Goal: Navigation & Orientation: Find specific page/section

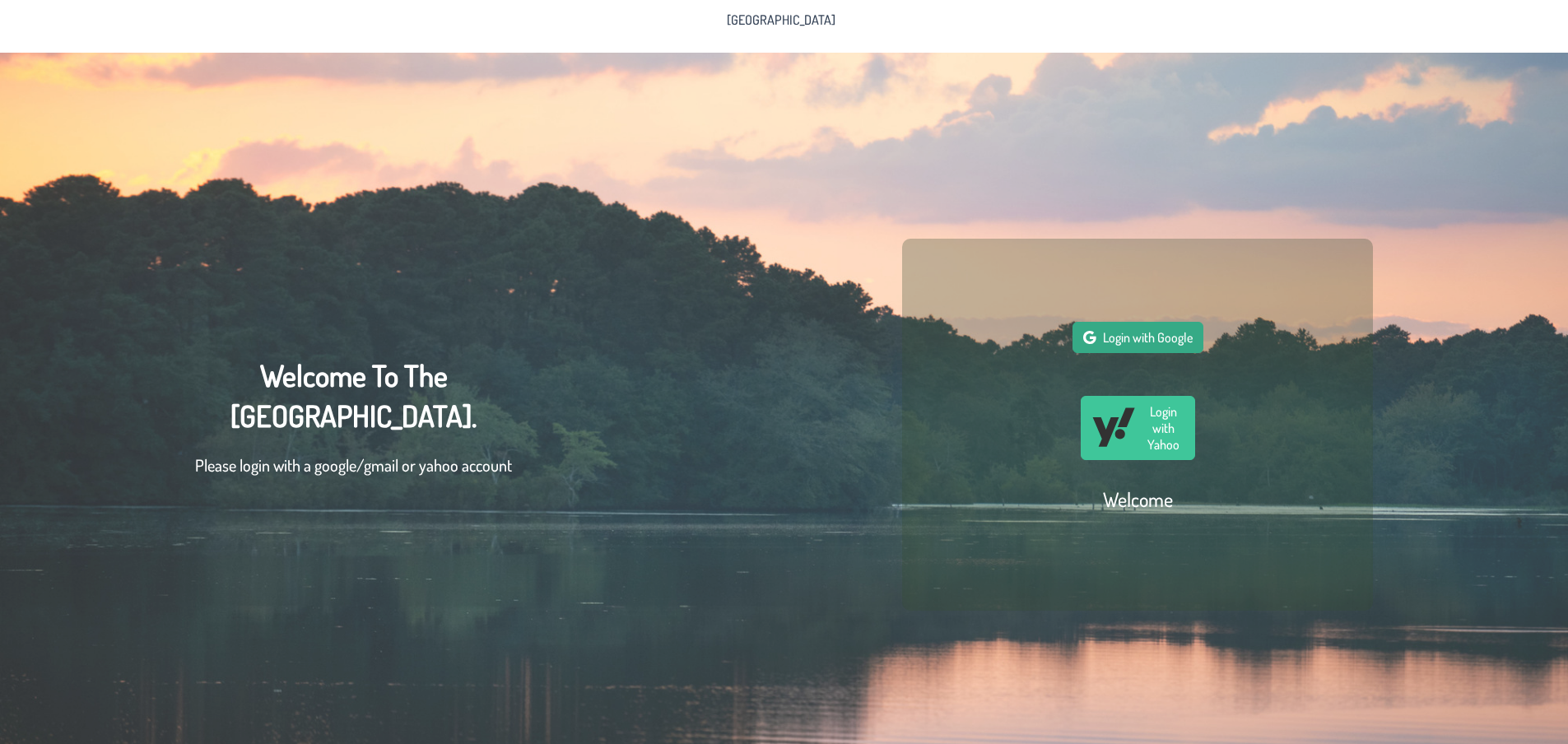
click at [1166, 342] on span "Login with Google" at bounding box center [1147, 337] width 90 height 16
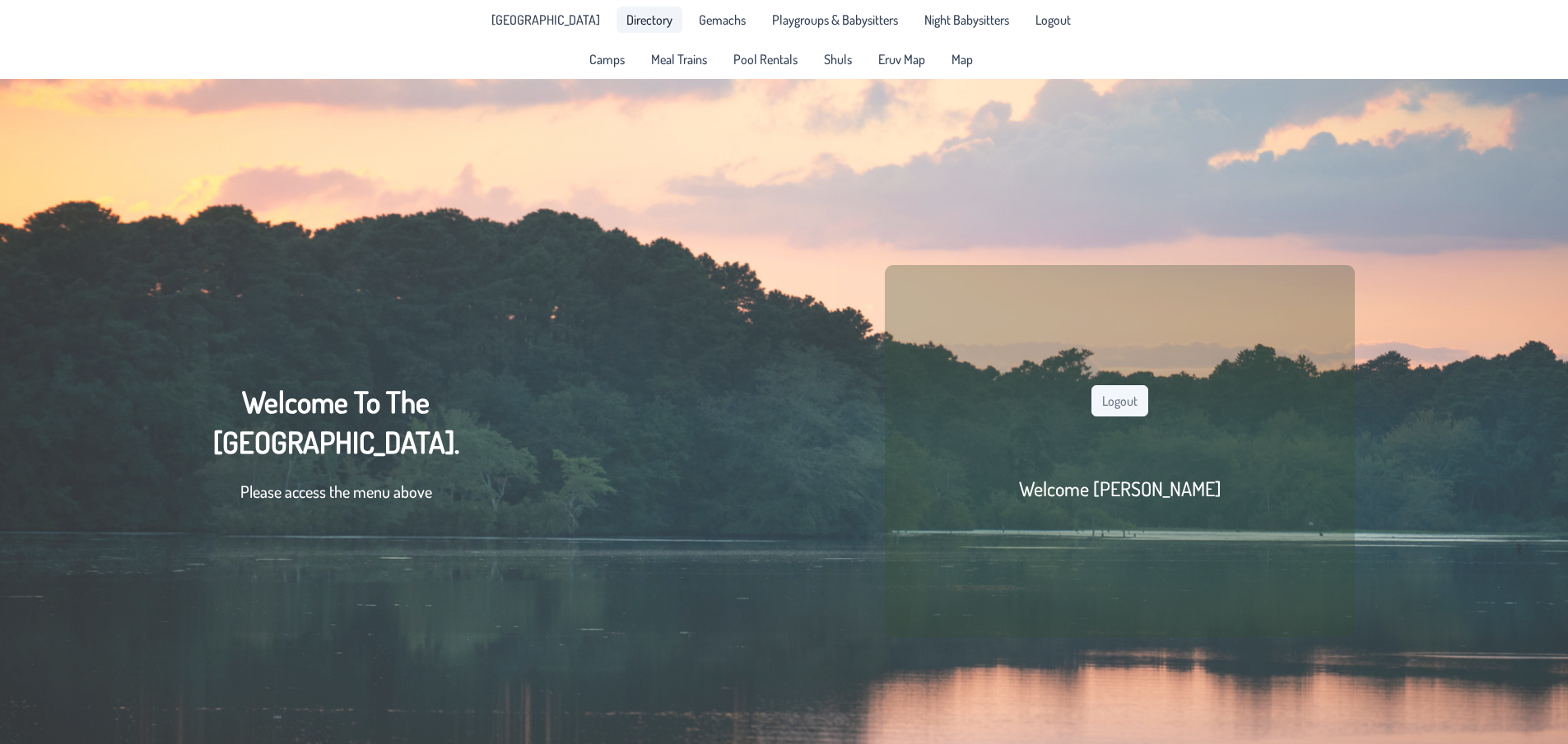
click at [627, 19] on span "Directory" at bounding box center [650, 19] width 46 height 13
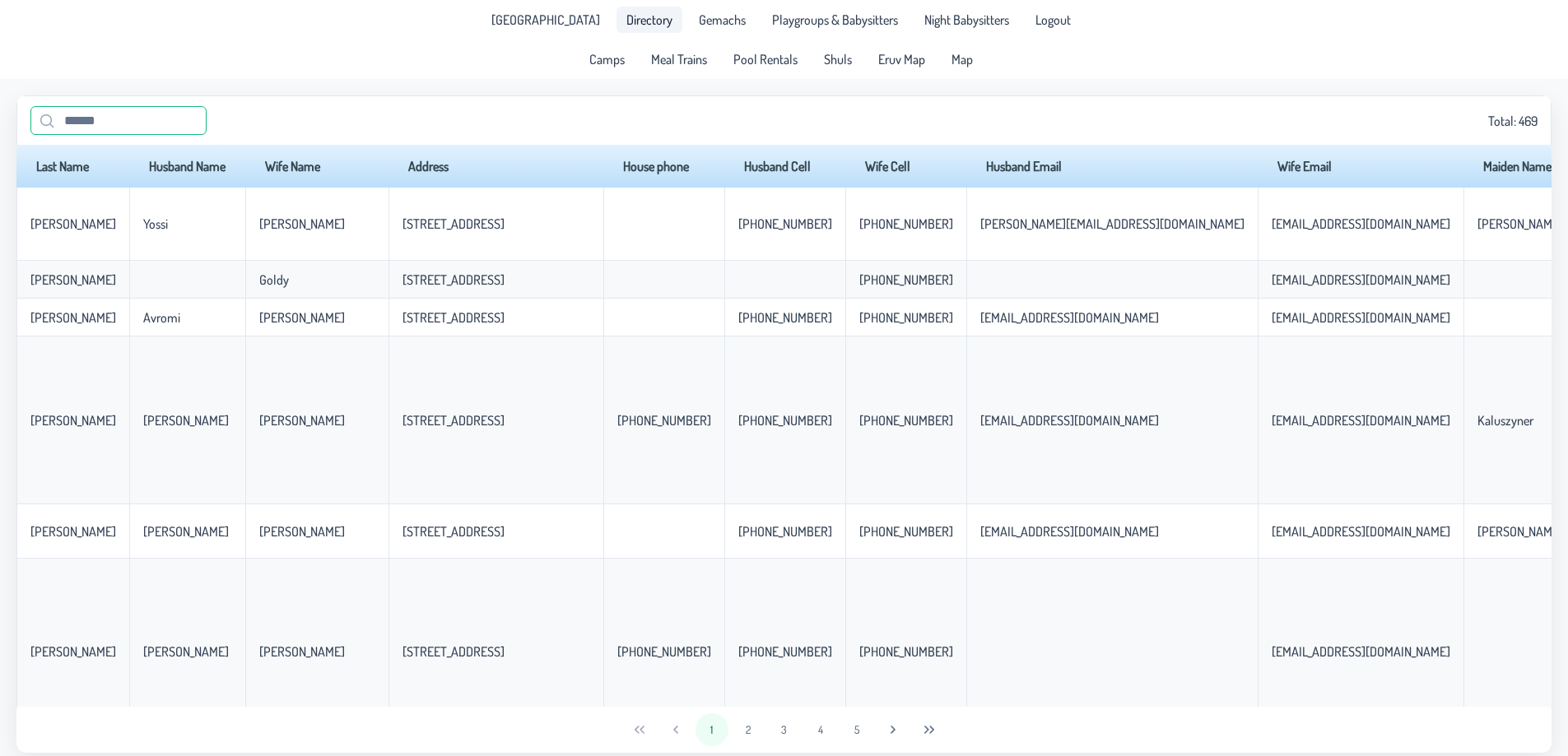
click at [141, 115] on input "text" at bounding box center [119, 121] width 176 height 29
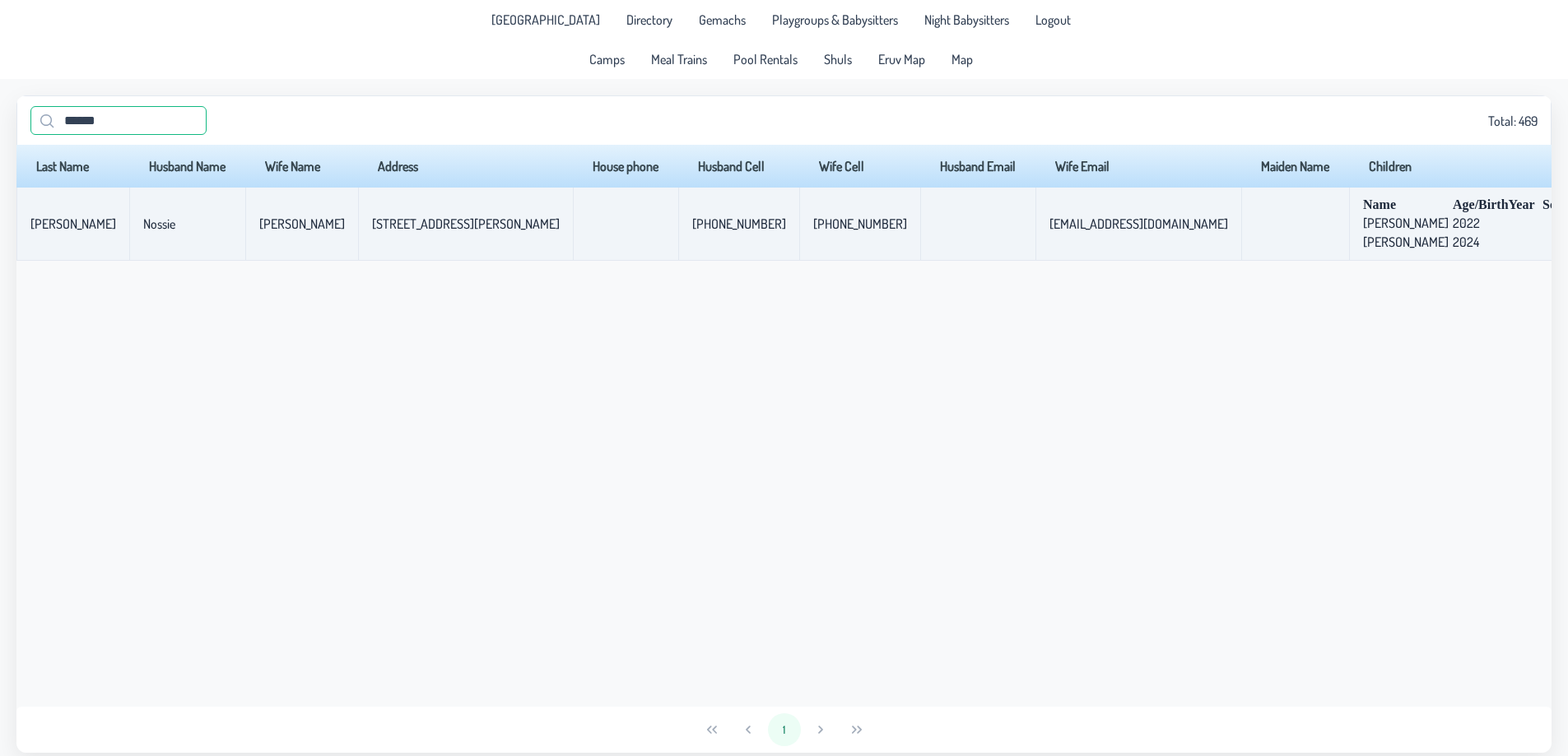
type input "******"
click at [678, 206] on td "347-930-8724" at bounding box center [738, 224] width 121 height 73
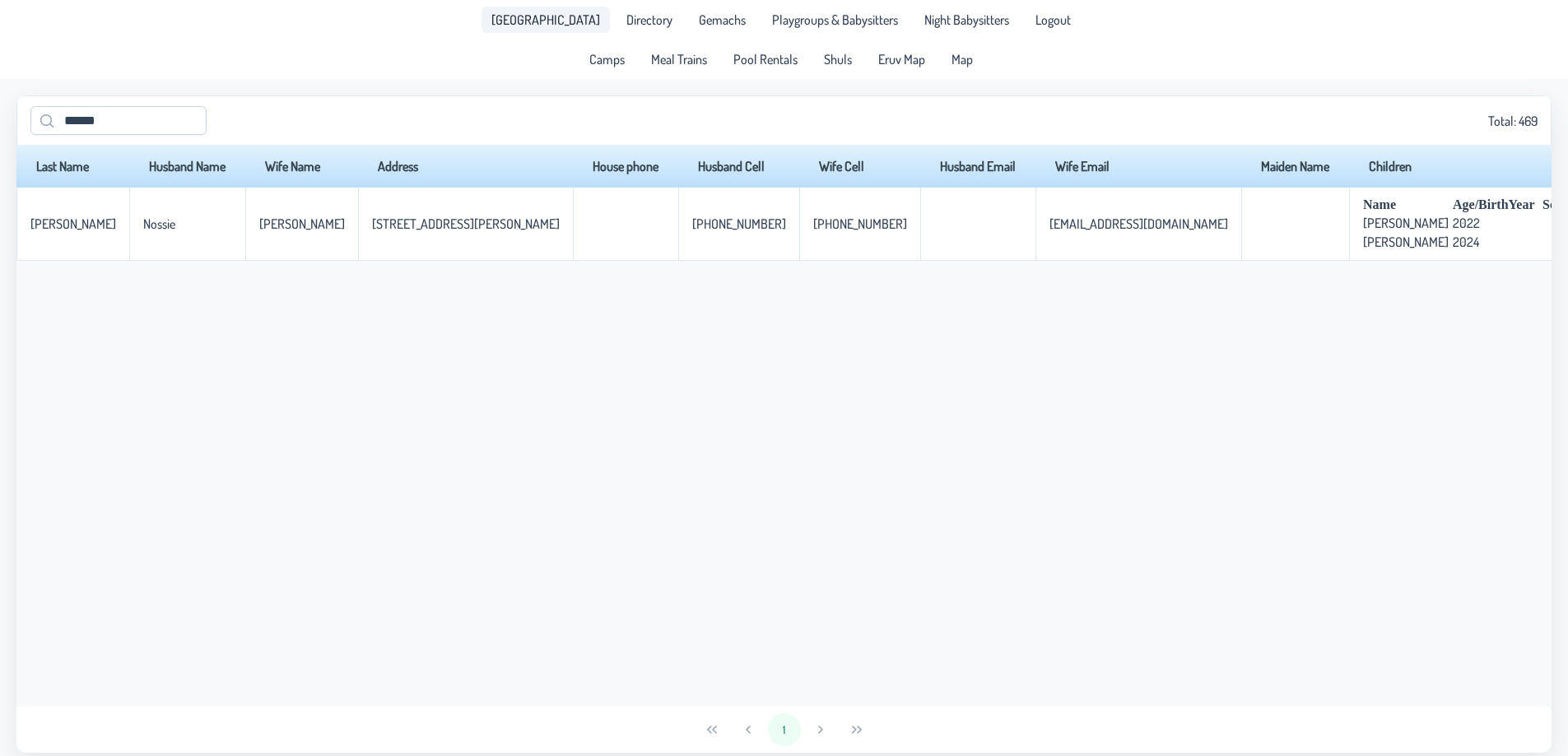
click at [544, 20] on span "[GEOGRAPHIC_DATA]" at bounding box center [545, 19] width 108 height 13
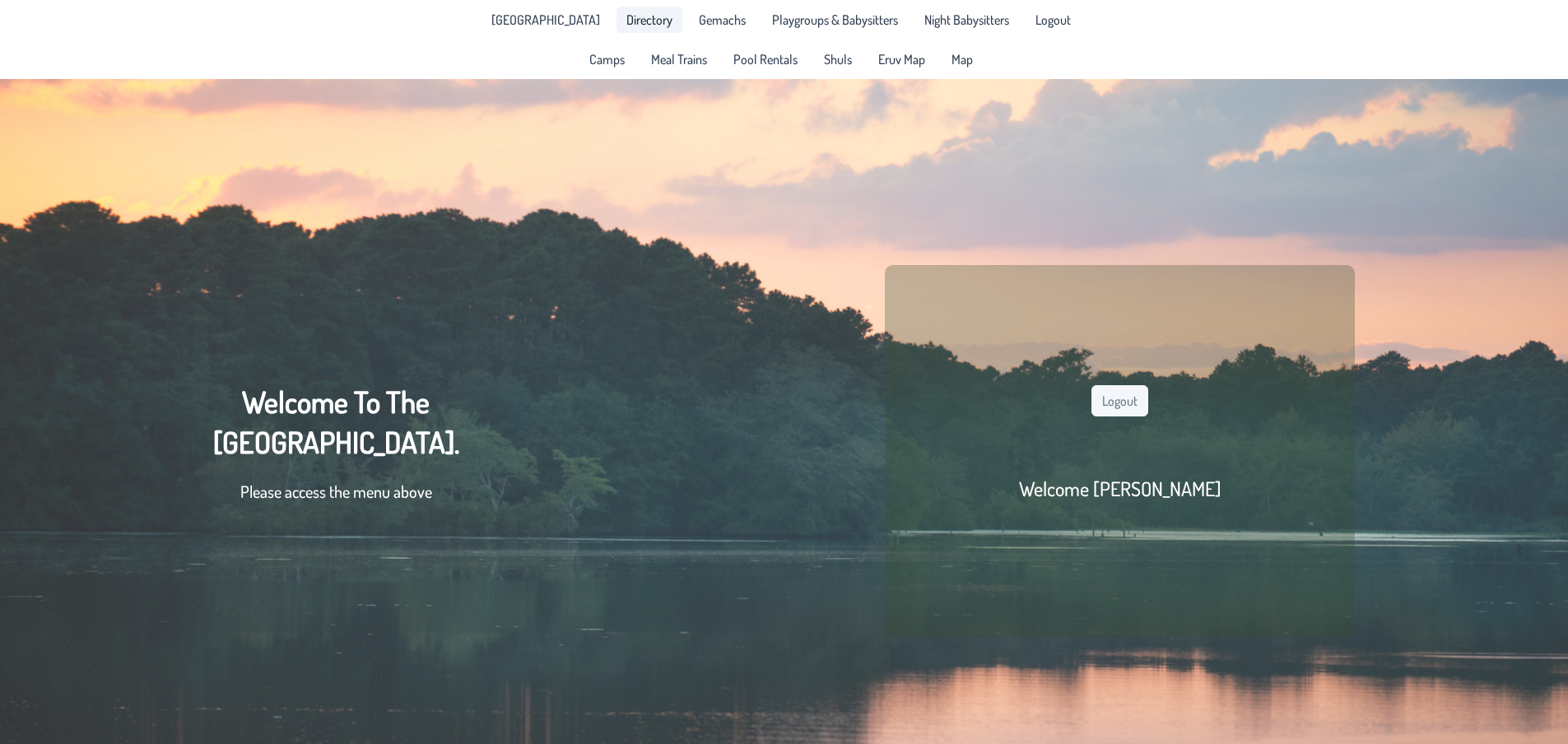
click at [627, 21] on span "Directory" at bounding box center [650, 19] width 46 height 13
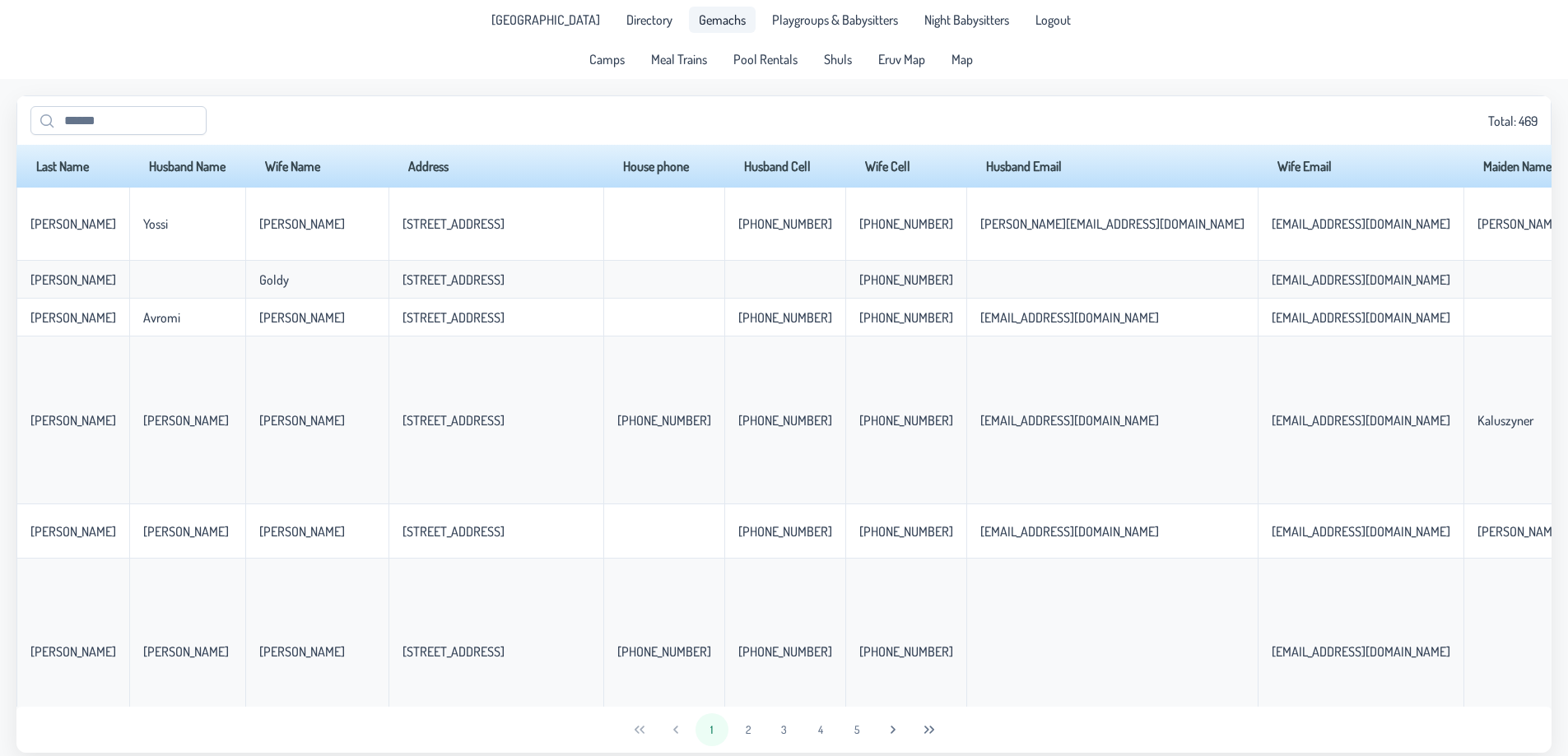
click at [730, 29] on link "Gemachs" at bounding box center [722, 20] width 67 height 26
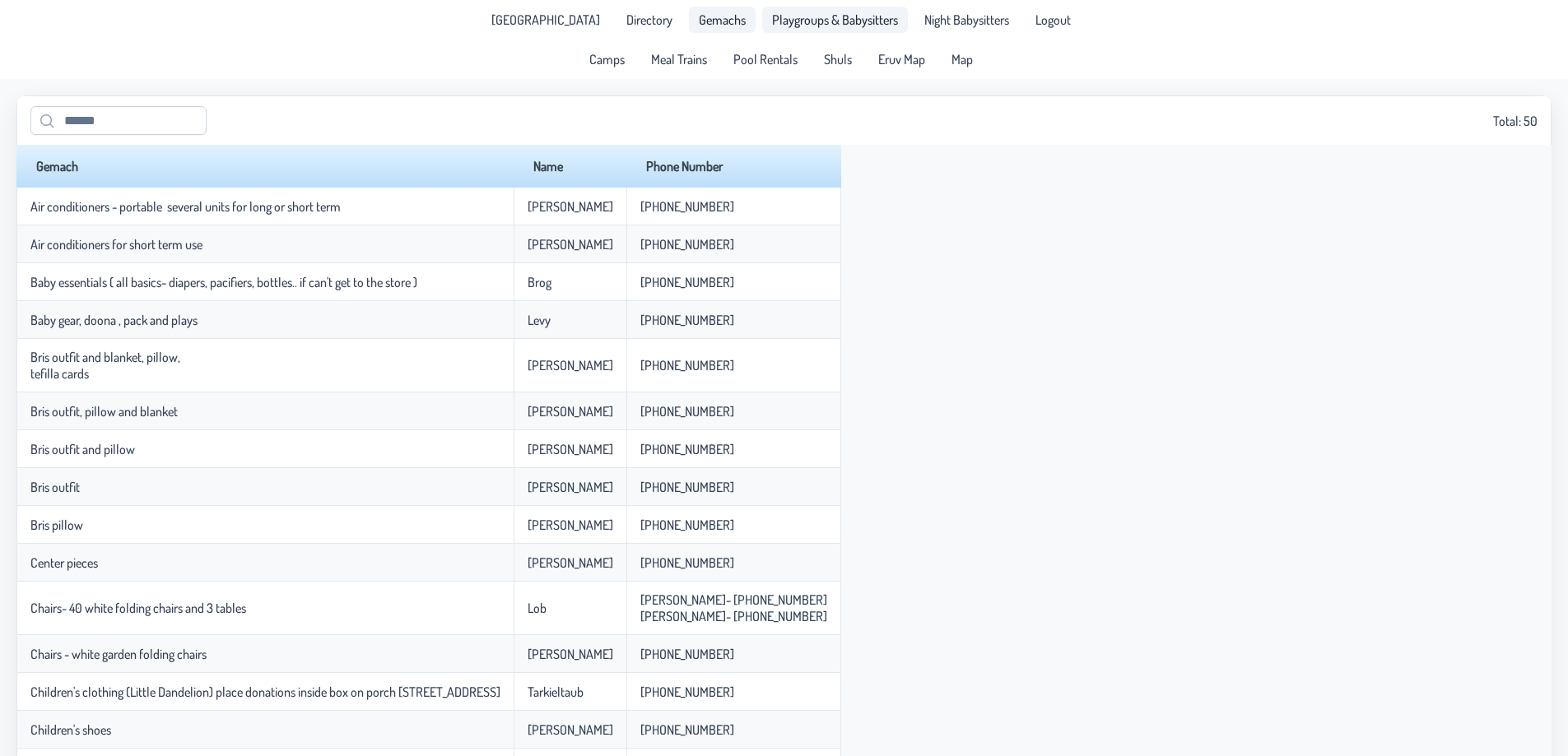
click at [815, 16] on span "Playgroups & Babysitters" at bounding box center [835, 19] width 126 height 13
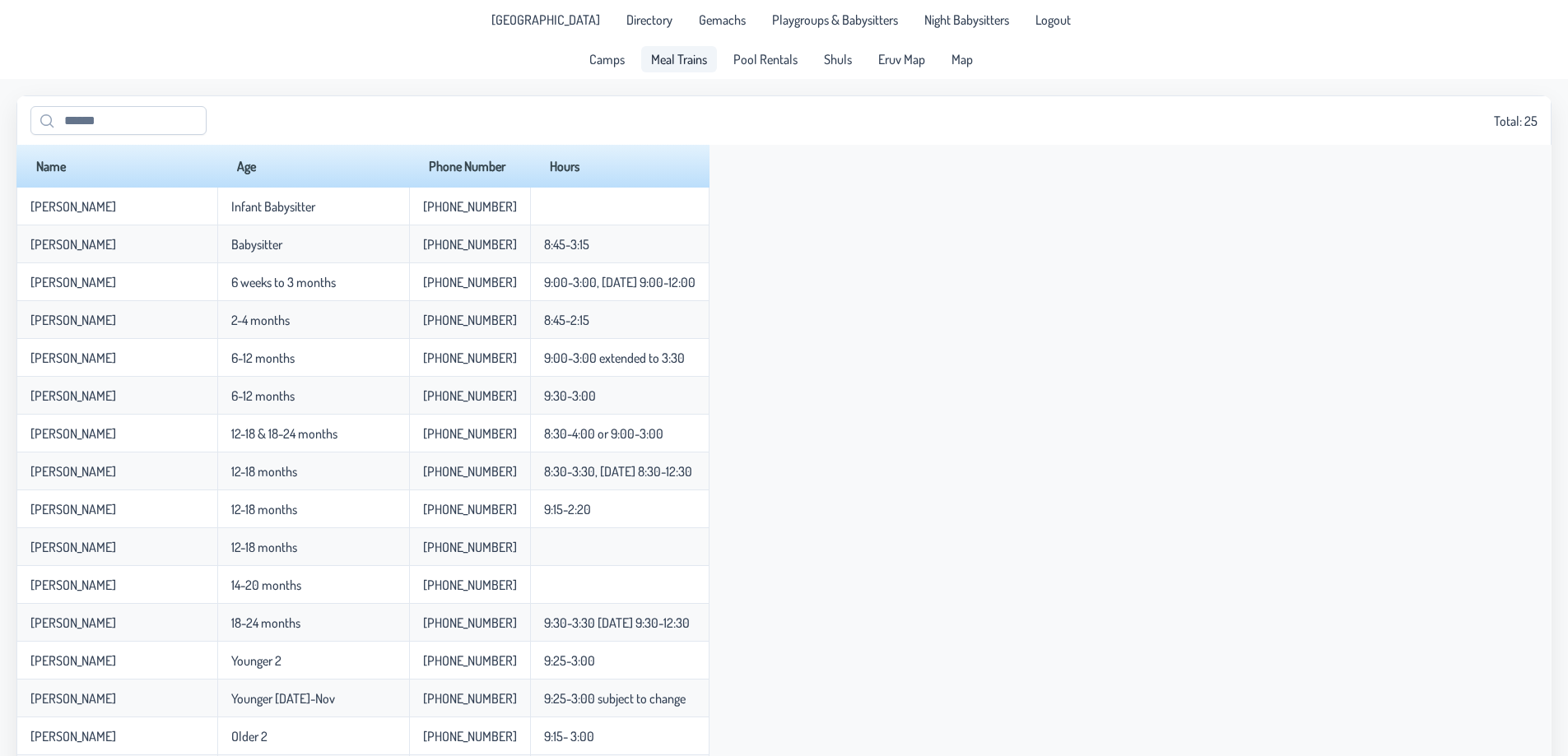
click at [669, 61] on span "Meal Trains" at bounding box center [680, 59] width 56 height 13
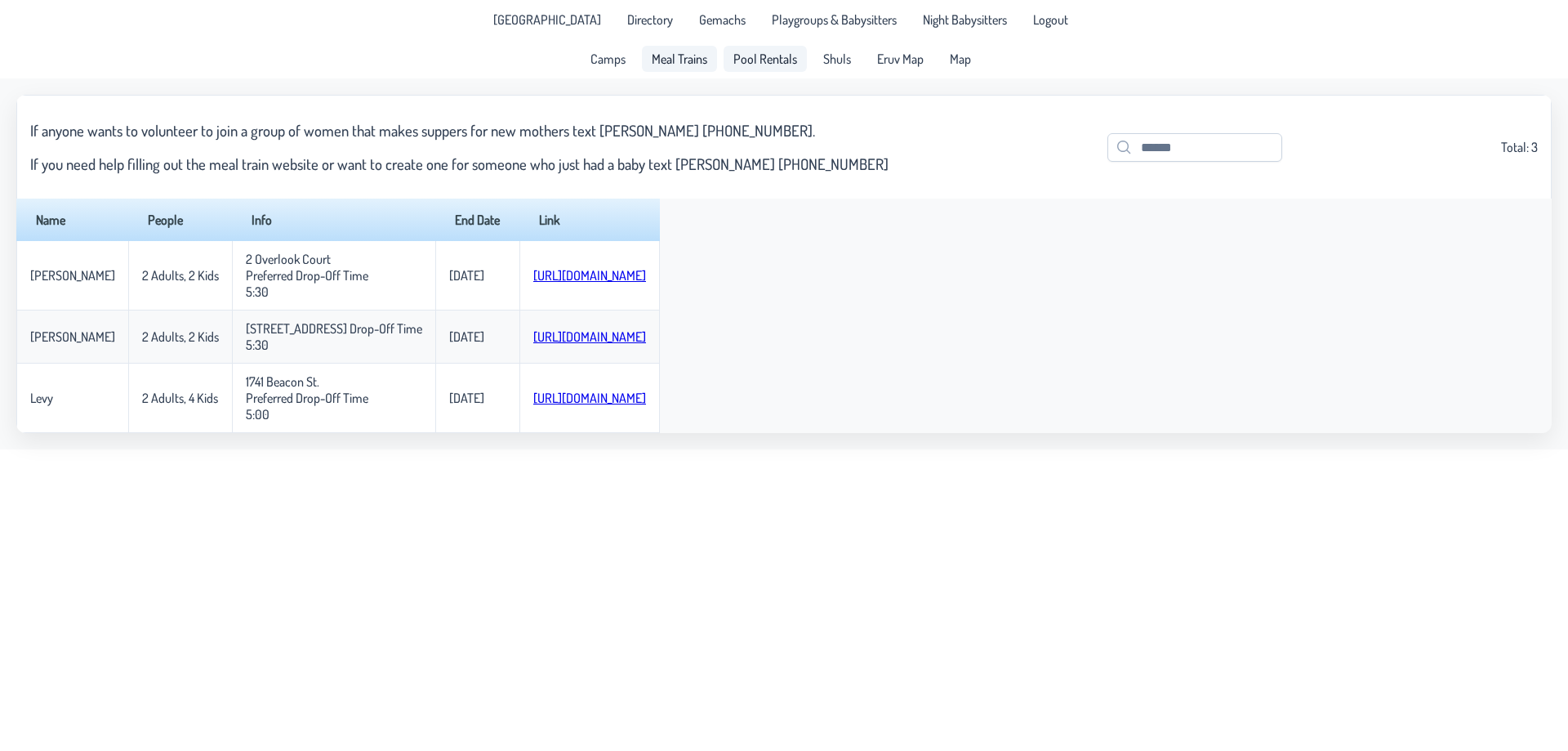
click at [776, 58] on span "Pool Rentals" at bounding box center [765, 58] width 63 height 13
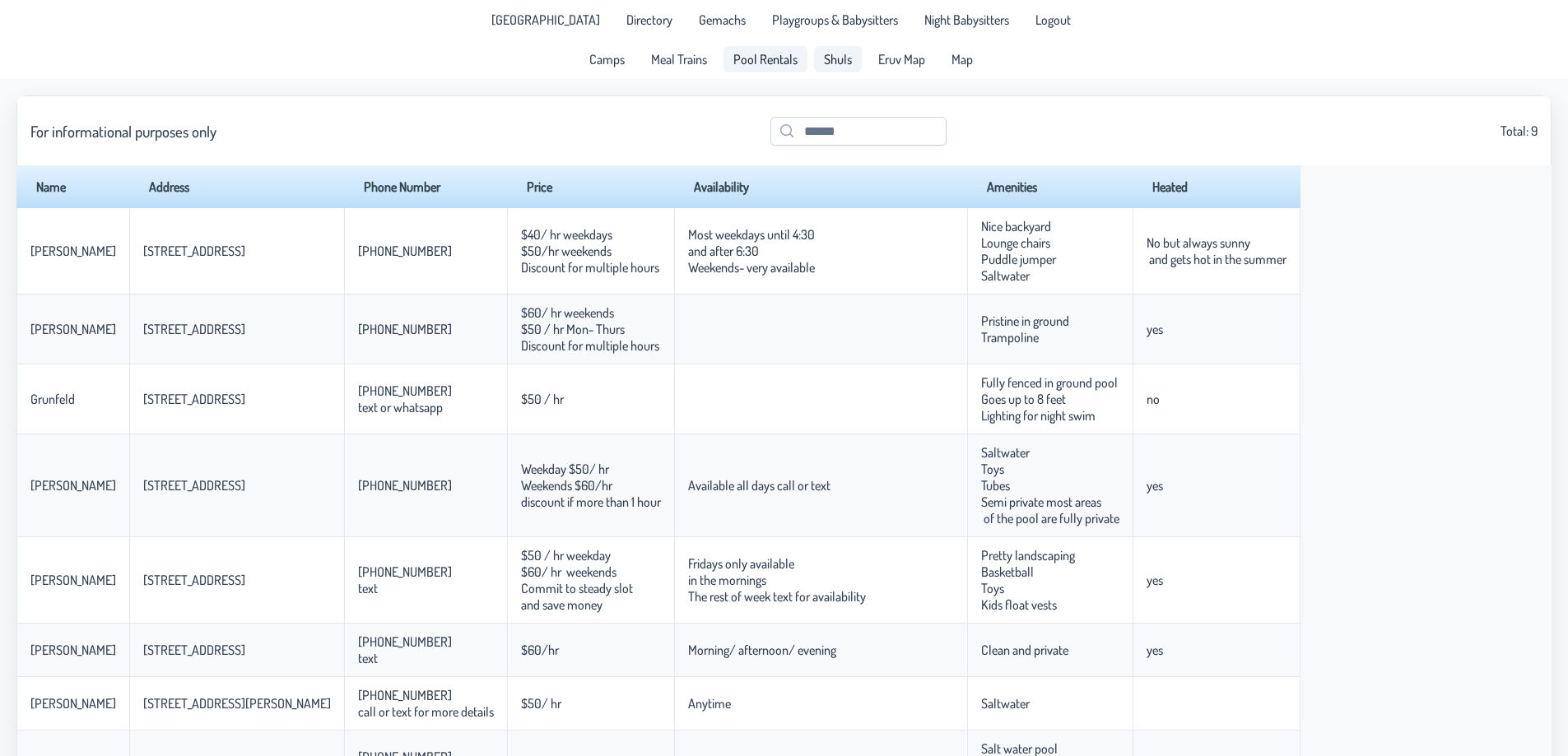
click at [835, 62] on span "Shuls" at bounding box center [837, 59] width 28 height 13
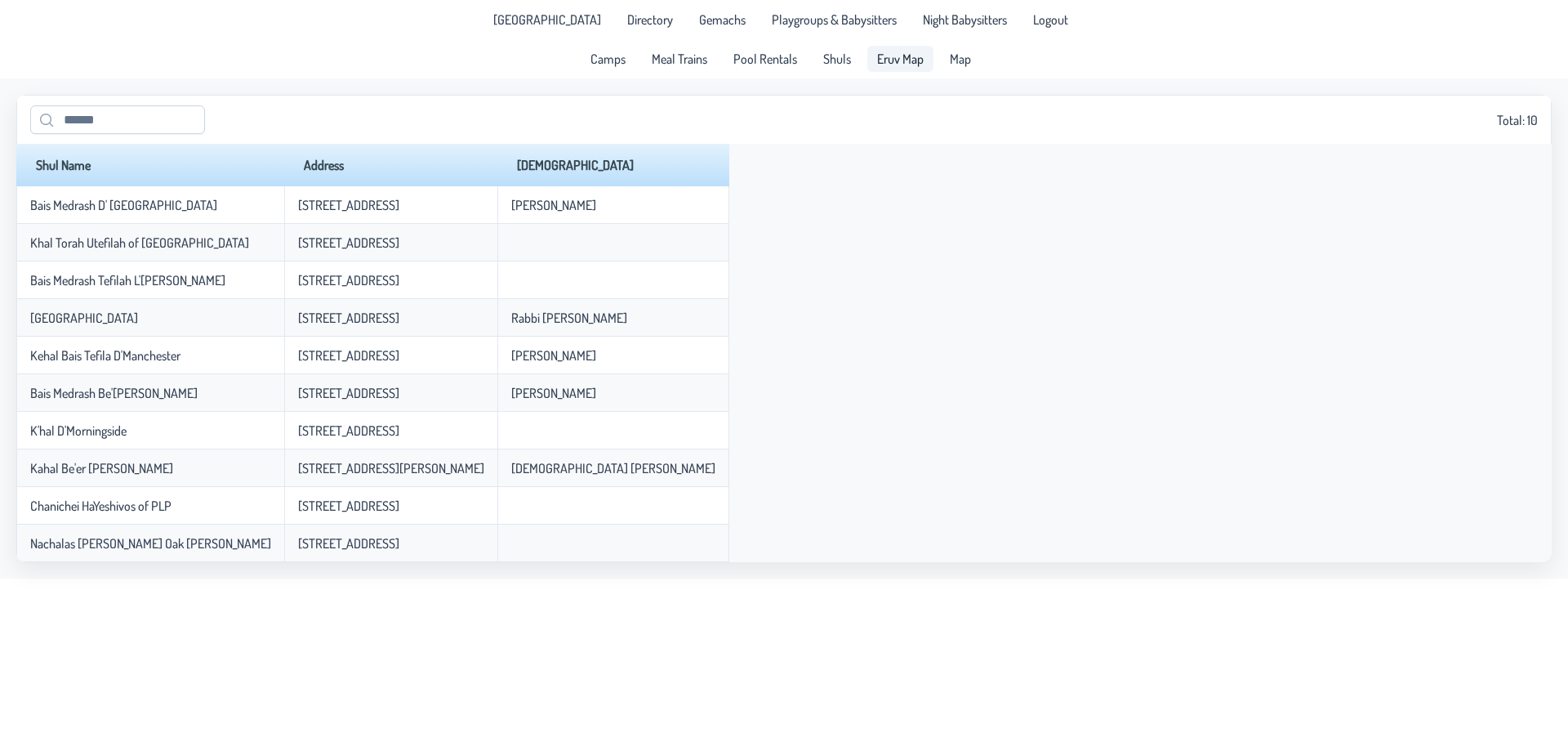
drag, startPoint x: 895, startPoint y: 53, endPoint x: 896, endPoint y: 64, distance: 11.0
click at [895, 54] on span "Eruv Map" at bounding box center [900, 58] width 47 height 13
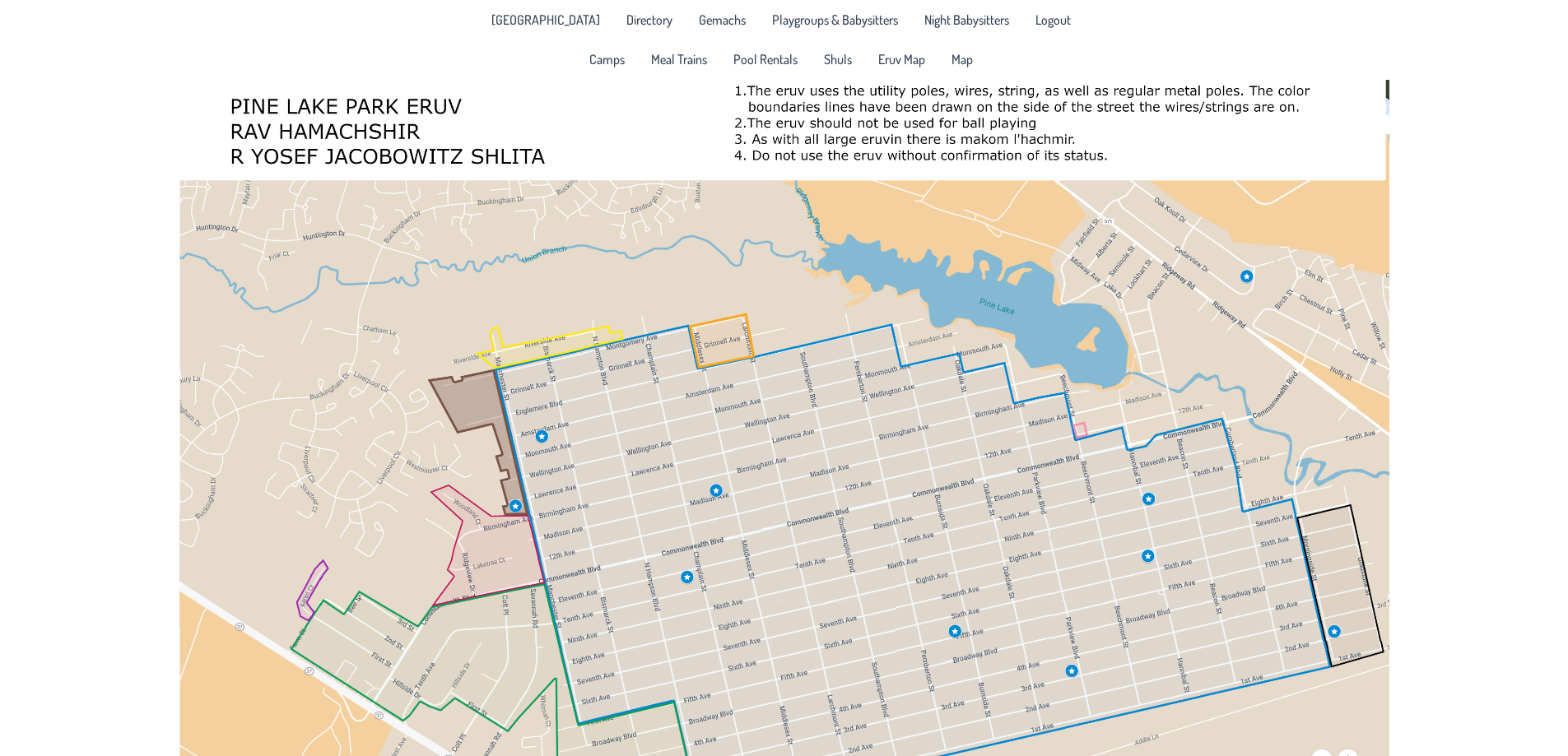
drag, startPoint x: 590, startPoint y: 426, endPoint x: 520, endPoint y: 435, distance: 70.6
click at [518, 435] on div at bounding box center [784, 457] width 1568 height 756
drag, startPoint x: 1151, startPoint y: 506, endPoint x: 1080, endPoint y: 504, distance: 71.0
click at [1086, 506] on div at bounding box center [784, 457] width 1568 height 756
click at [789, 15] on span "Playgroups & Babysitters" at bounding box center [835, 19] width 126 height 13
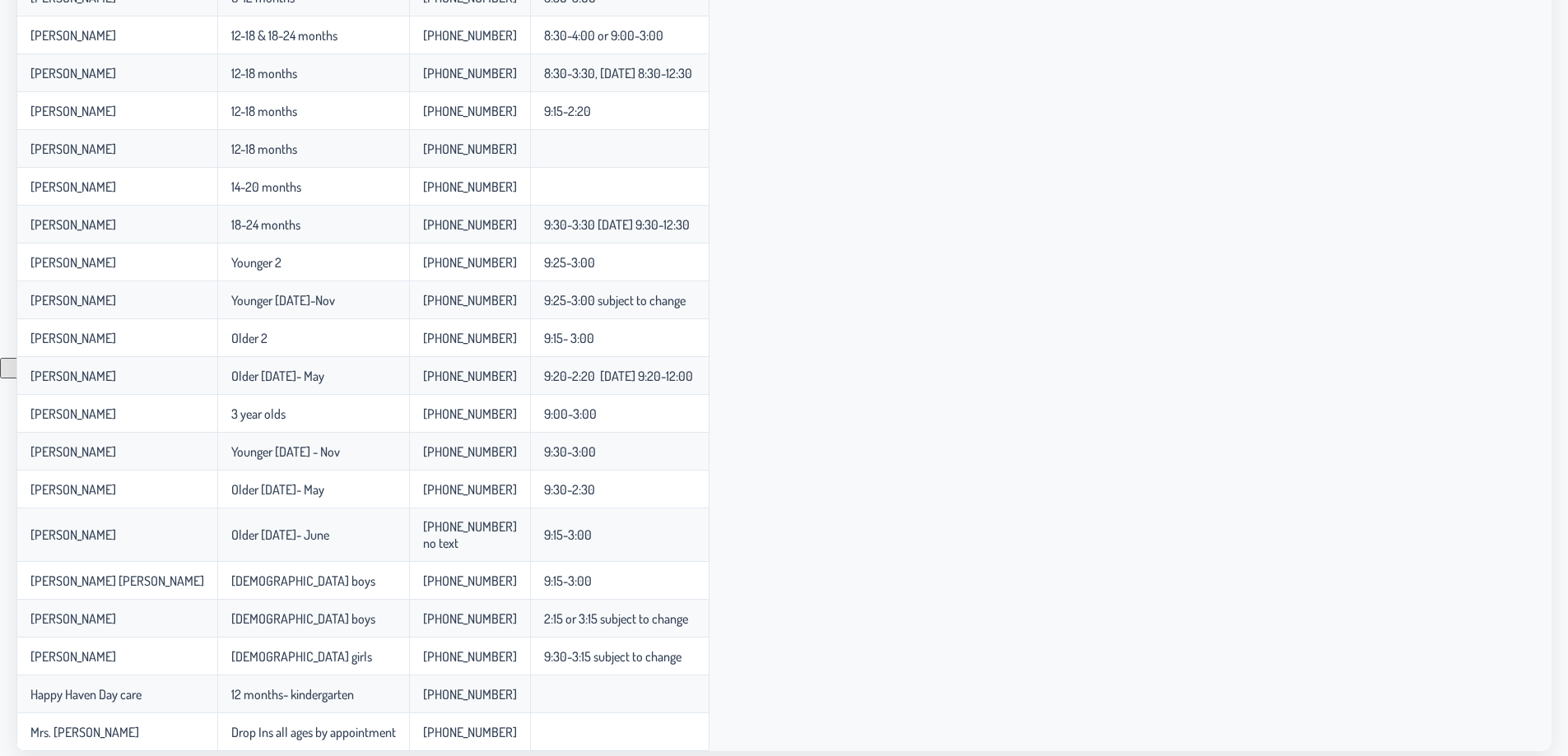
scroll to position [413, 0]
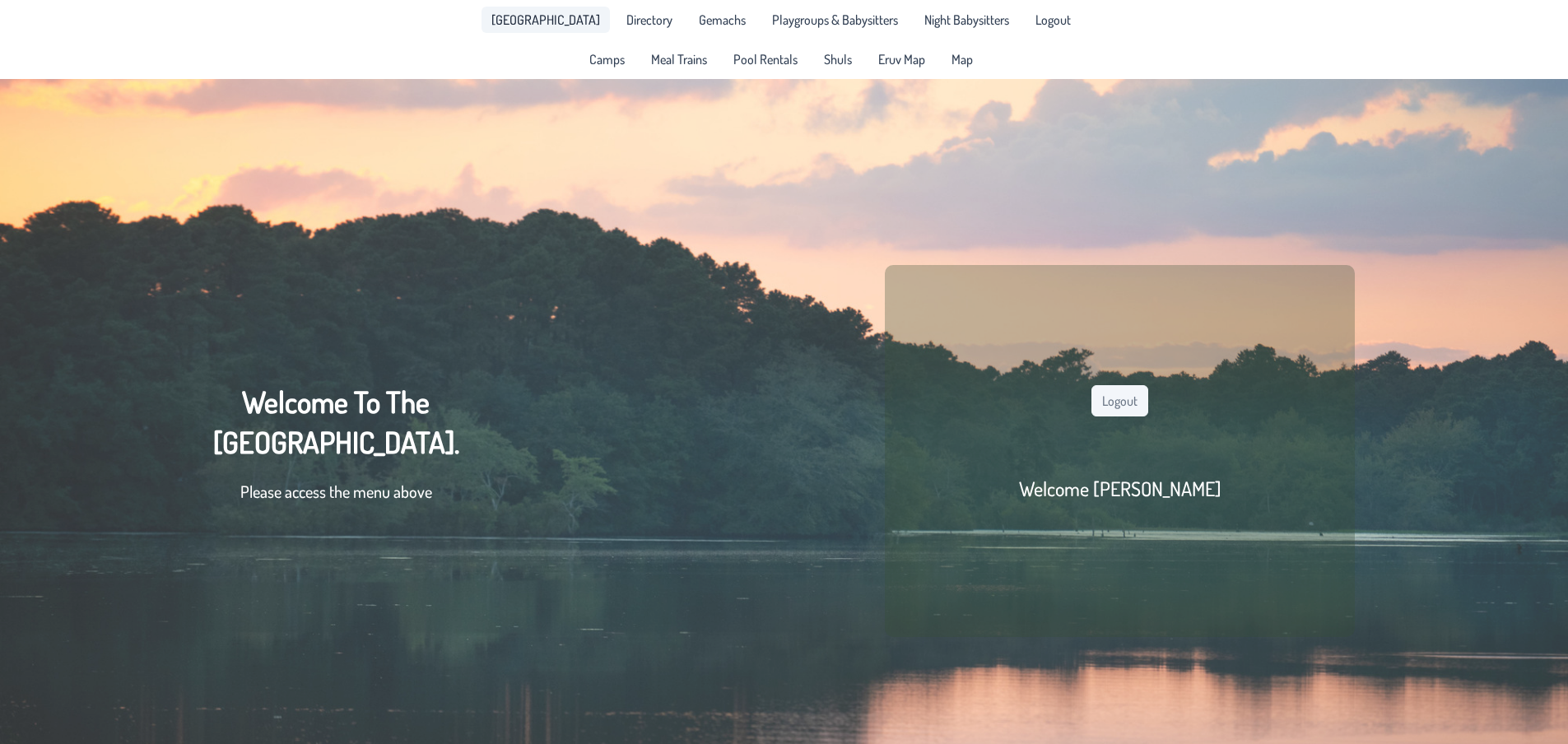
click at [553, 19] on span "[GEOGRAPHIC_DATA]" at bounding box center [545, 19] width 108 height 13
click at [960, 66] on span "Map" at bounding box center [962, 59] width 21 height 13
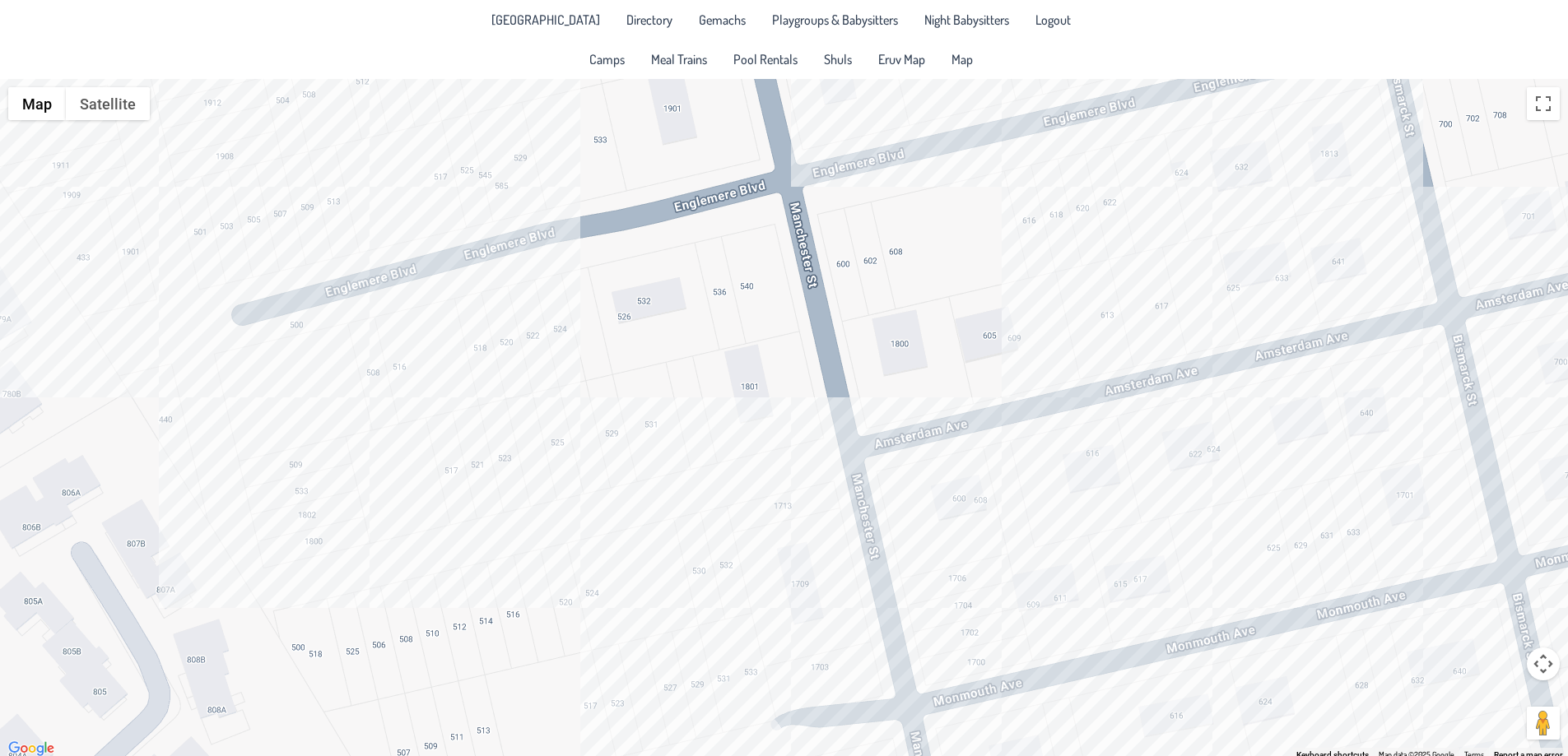
drag, startPoint x: 302, startPoint y: 249, endPoint x: 527, endPoint y: 451, distance: 302.4
click at [527, 451] on div at bounding box center [784, 419] width 1568 height 680
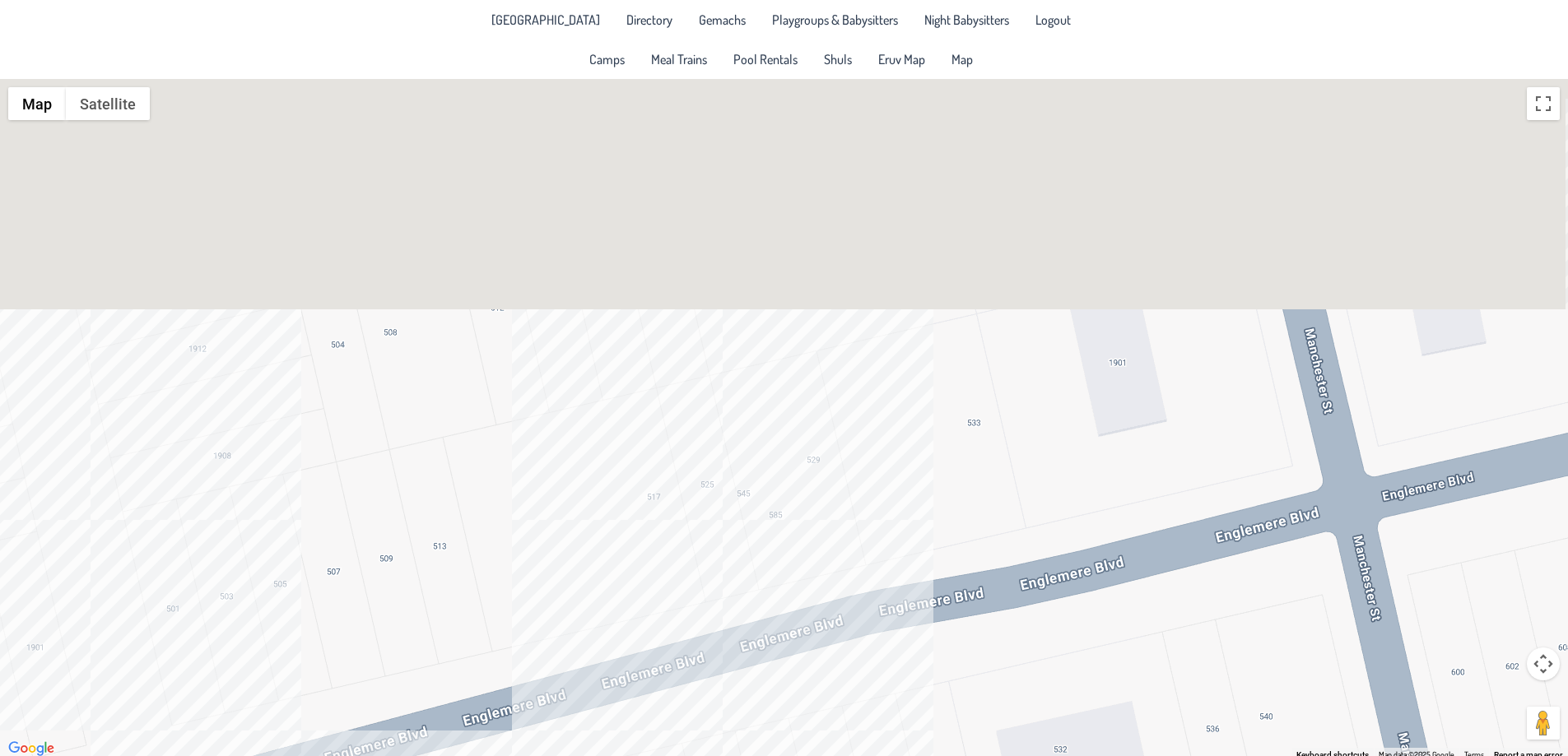
drag, startPoint x: 392, startPoint y: 332, endPoint x: 459, endPoint y: 713, distance: 386.8
click at [496, 743] on html "[GEOGRAPHIC_DATA] Directory Gemachs Playgroups & Babysitters Night Babysitters …" at bounding box center [784, 378] width 1568 height 756
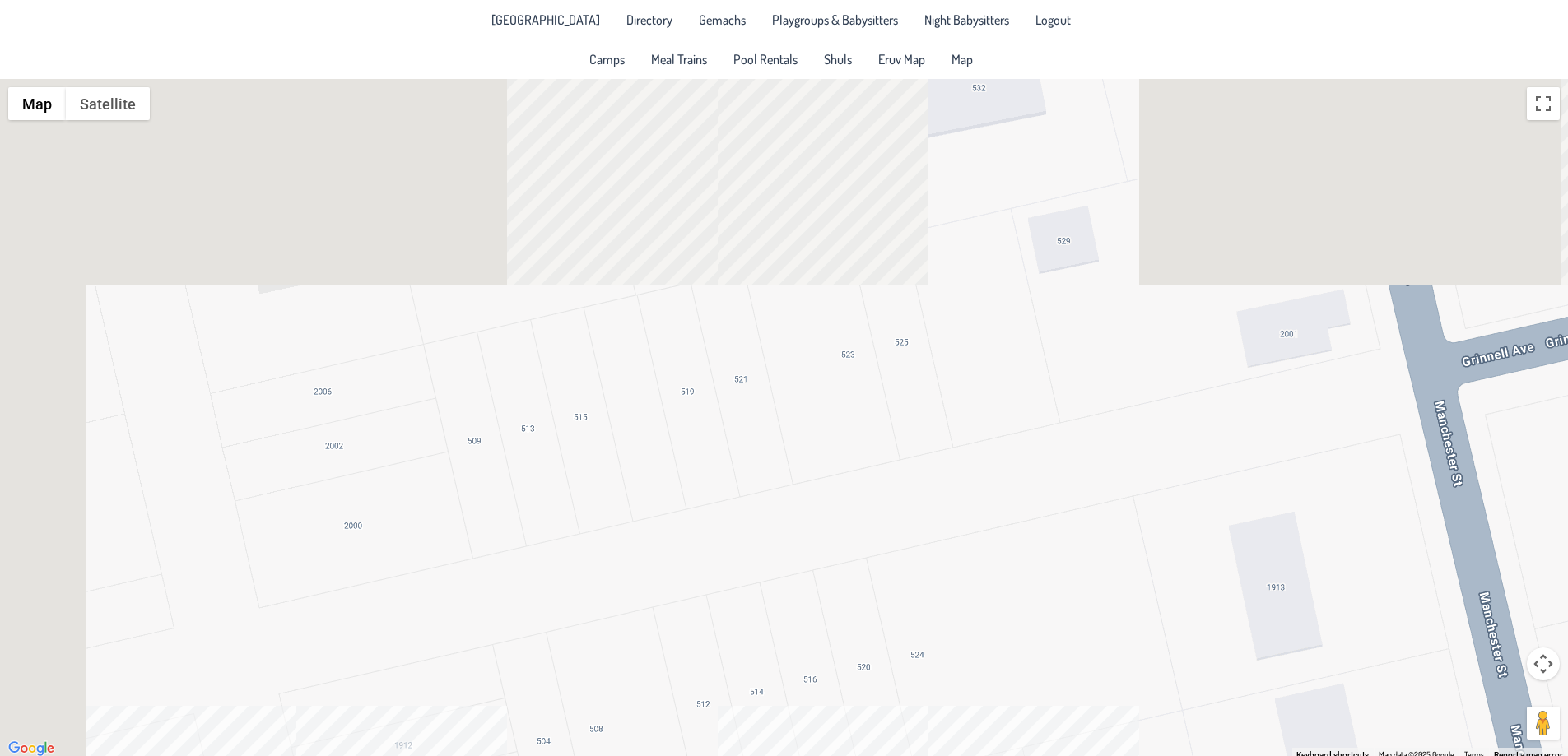
drag, startPoint x: 351, startPoint y: 437, endPoint x: 576, endPoint y: 729, distance: 368.6
click at [570, 743] on div at bounding box center [784, 419] width 1568 height 680
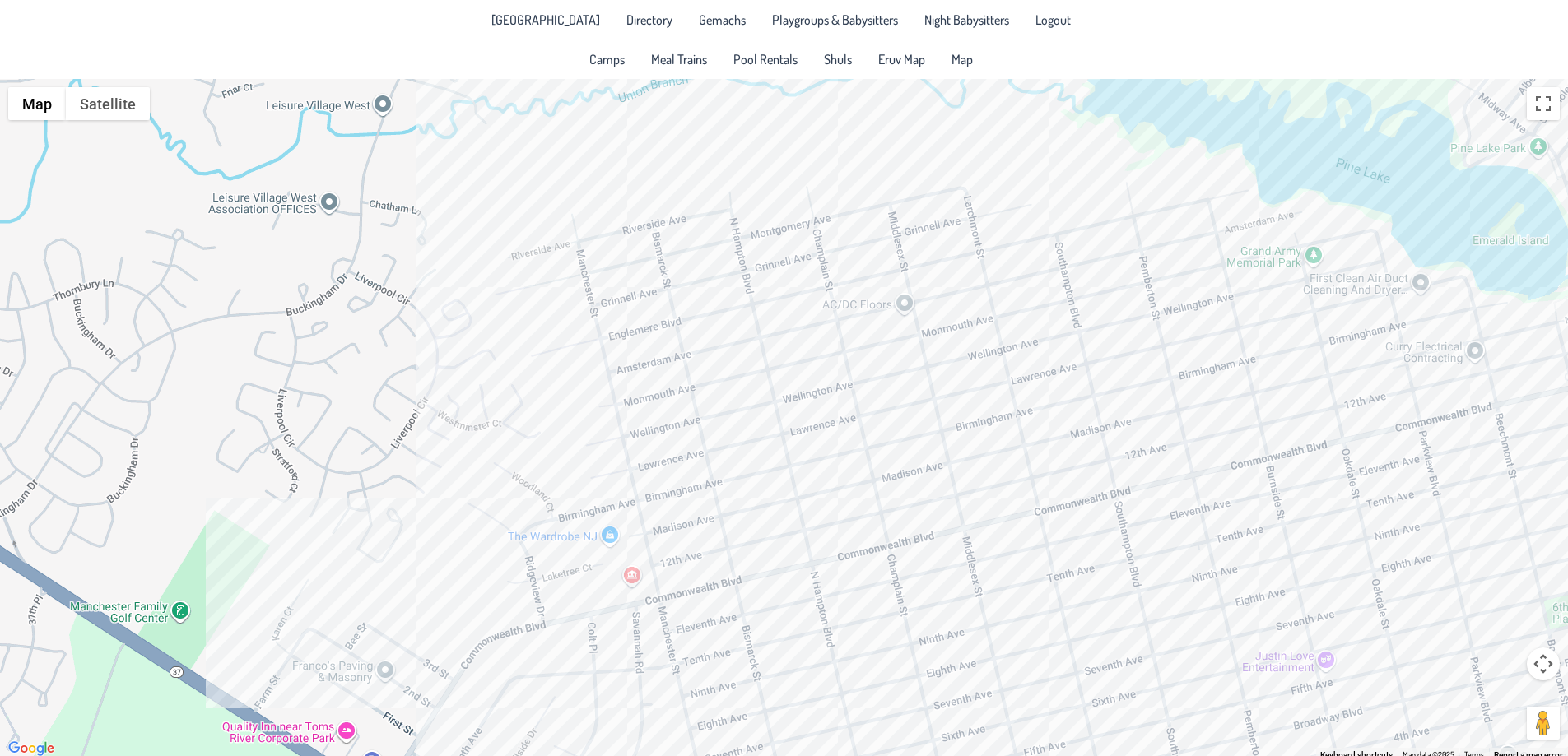
drag, startPoint x: 970, startPoint y: 466, endPoint x: 865, endPoint y: 392, distance: 128.5
click at [874, 367] on div at bounding box center [784, 419] width 1568 height 680
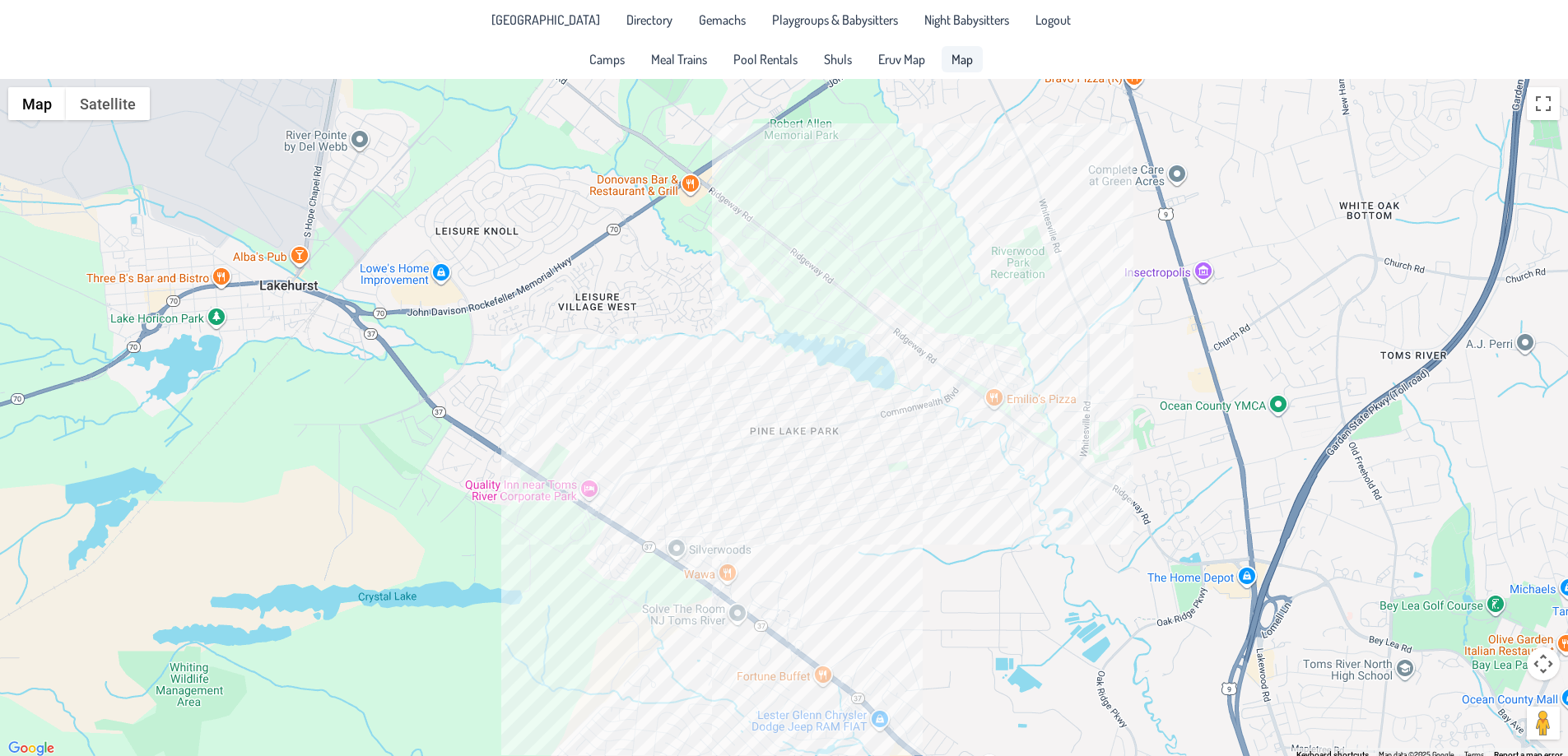
click at [958, 65] on span "Map" at bounding box center [962, 59] width 21 height 13
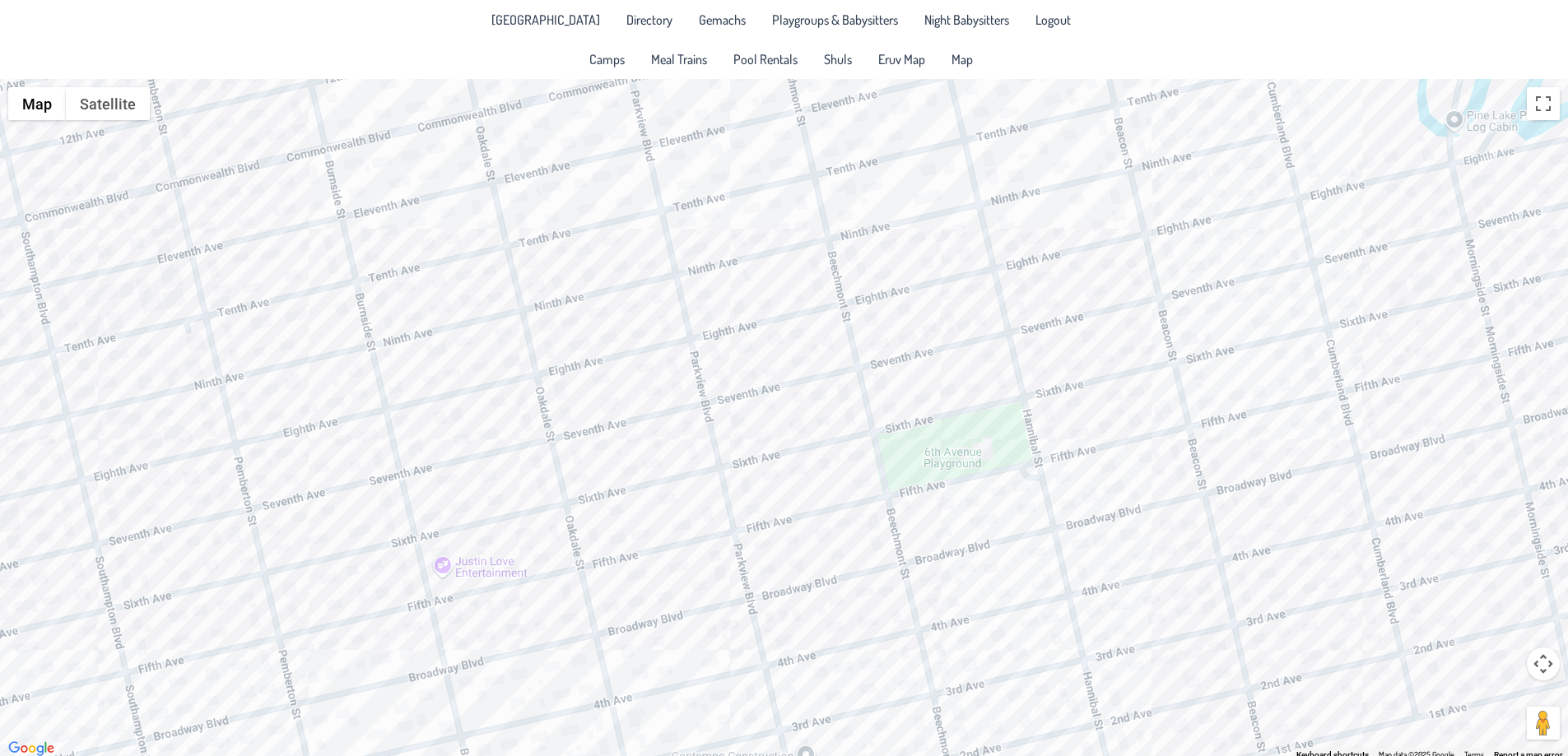
drag, startPoint x: 1246, startPoint y: 349, endPoint x: 1098, endPoint y: 371, distance: 149.6
click at [1108, 371] on div at bounding box center [784, 419] width 1568 height 680
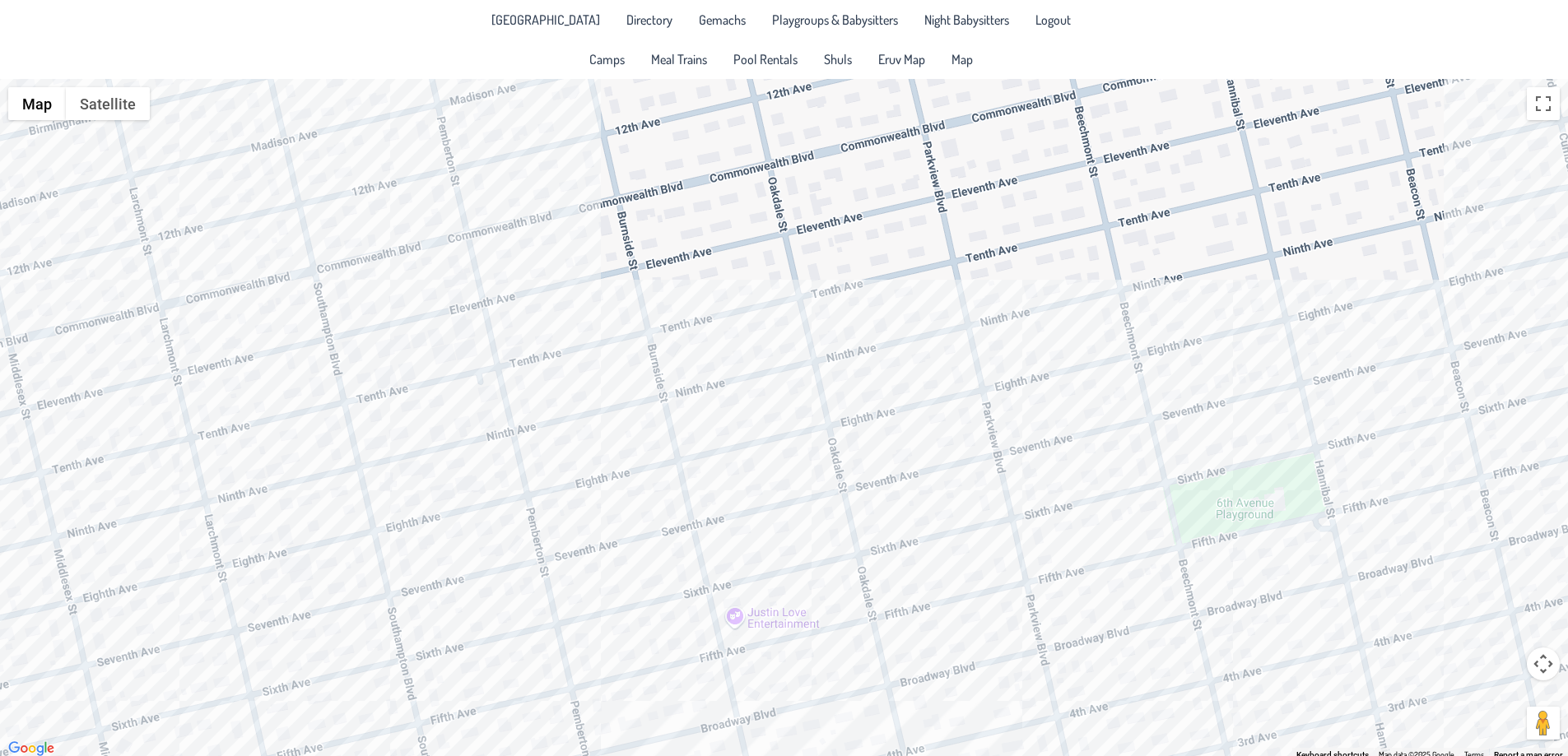
drag, startPoint x: 932, startPoint y: 529, endPoint x: 1228, endPoint y: 579, distance: 300.2
click at [1228, 579] on div at bounding box center [784, 419] width 1568 height 680
click at [919, 369] on div at bounding box center [784, 419] width 1568 height 680
click at [640, 456] on div "[PERSON_NAME] & [PERSON_NAME] [STREET_ADDRESS]" at bounding box center [784, 419] width 1568 height 680
click at [651, 448] on div "[PERSON_NAME] & [PERSON_NAME] [STREET_ADDRESS]" at bounding box center [784, 419] width 1568 height 680
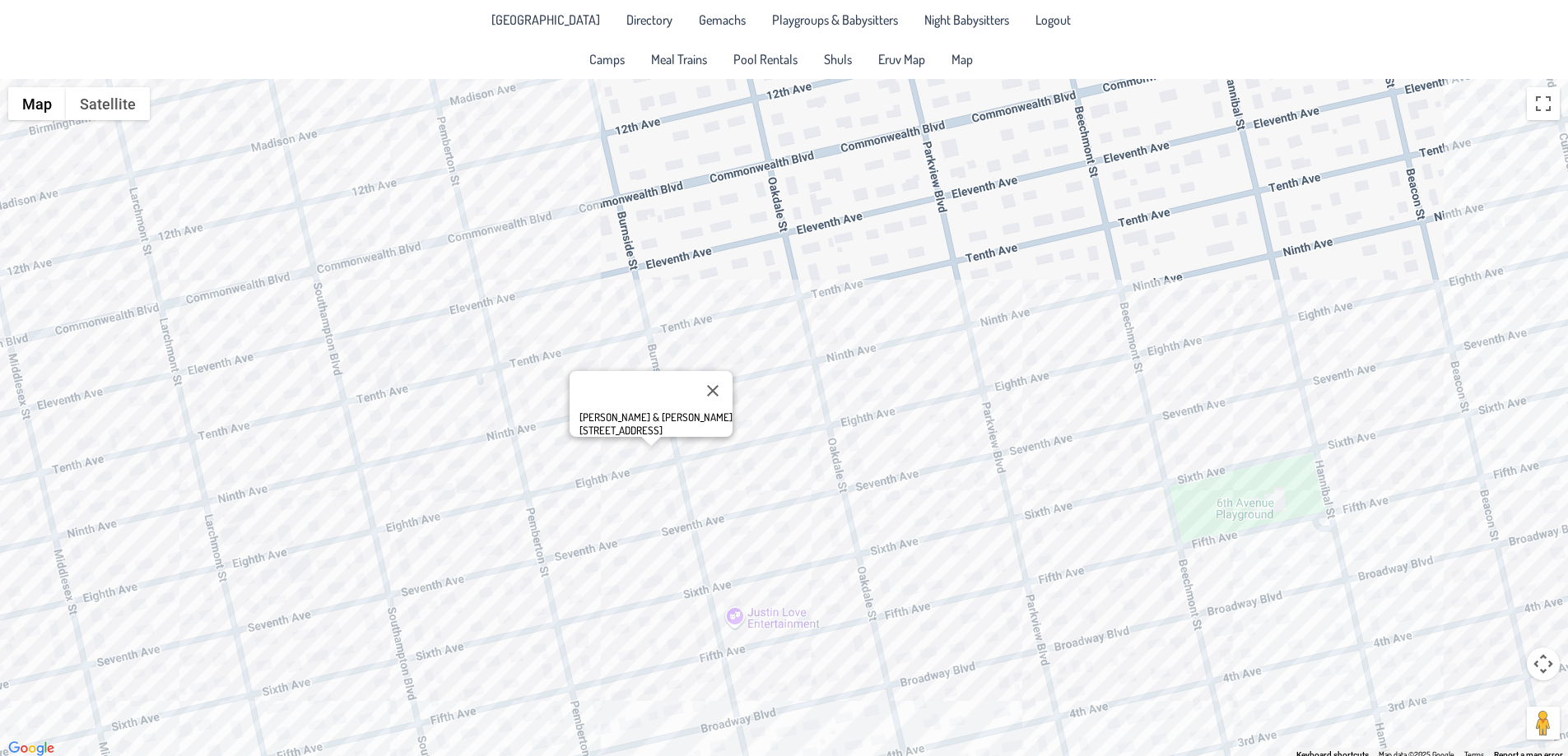
click at [473, 486] on div "[PERSON_NAME] & [PERSON_NAME] [STREET_ADDRESS]" at bounding box center [784, 419] width 1568 height 680
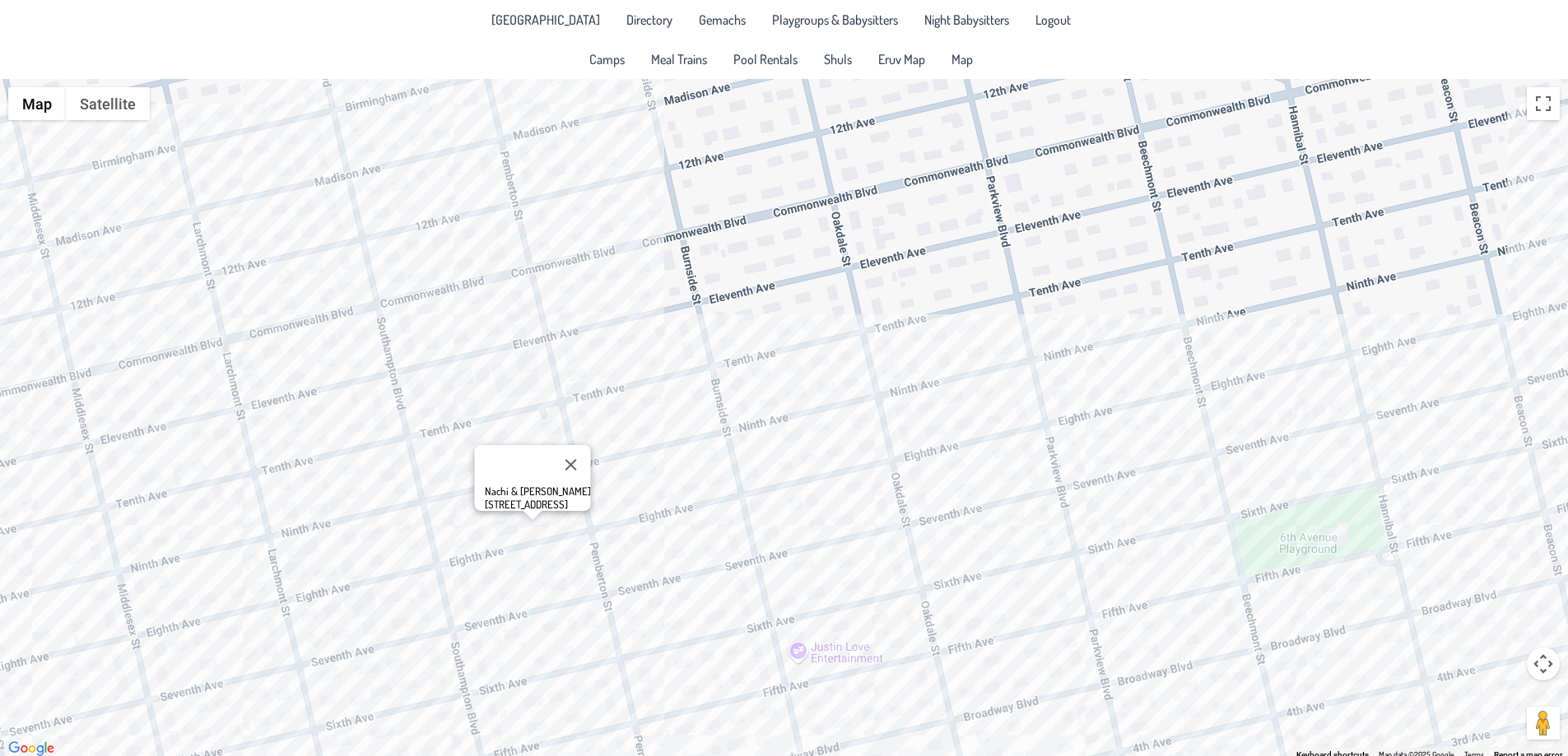
drag, startPoint x: 581, startPoint y: 452, endPoint x: 645, endPoint y: 486, distance: 72.5
click at [645, 486] on div "Nachi & [PERSON_NAME] [STREET_ADDRESS]" at bounding box center [784, 419] width 1568 height 680
click at [344, 534] on div "Nachi & [PERSON_NAME] [STREET_ADDRESS]" at bounding box center [784, 419] width 1568 height 680
click at [1171, 356] on div "[PERSON_NAME] & [PERSON_NAME] [STREET_ADDRESS]" at bounding box center [784, 419] width 1568 height 680
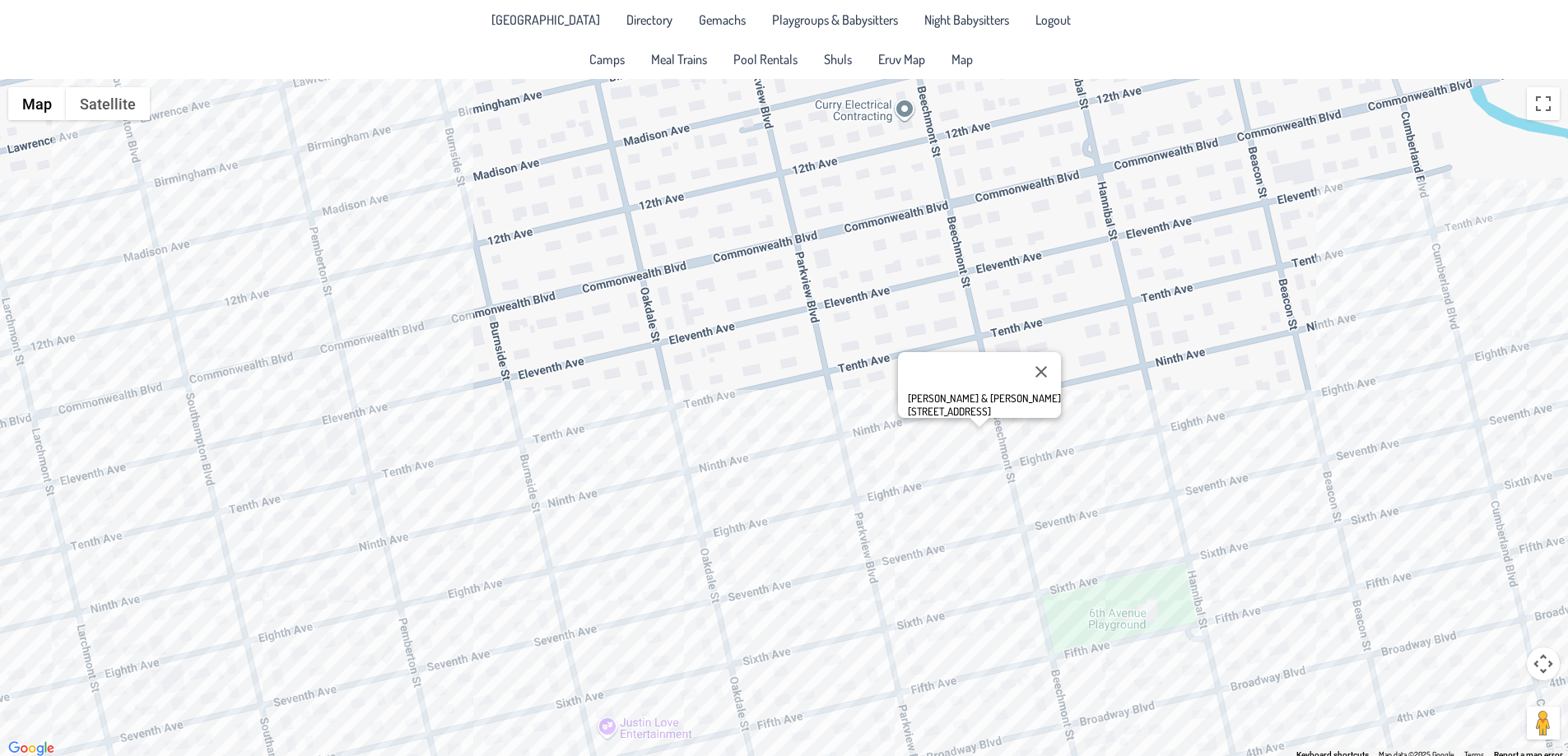
drag, startPoint x: 1316, startPoint y: 366, endPoint x: 1111, endPoint y: 431, distance: 215.1
click at [1114, 445] on div "[PERSON_NAME] & [PERSON_NAME] [STREET_ADDRESS]" at bounding box center [784, 419] width 1568 height 680
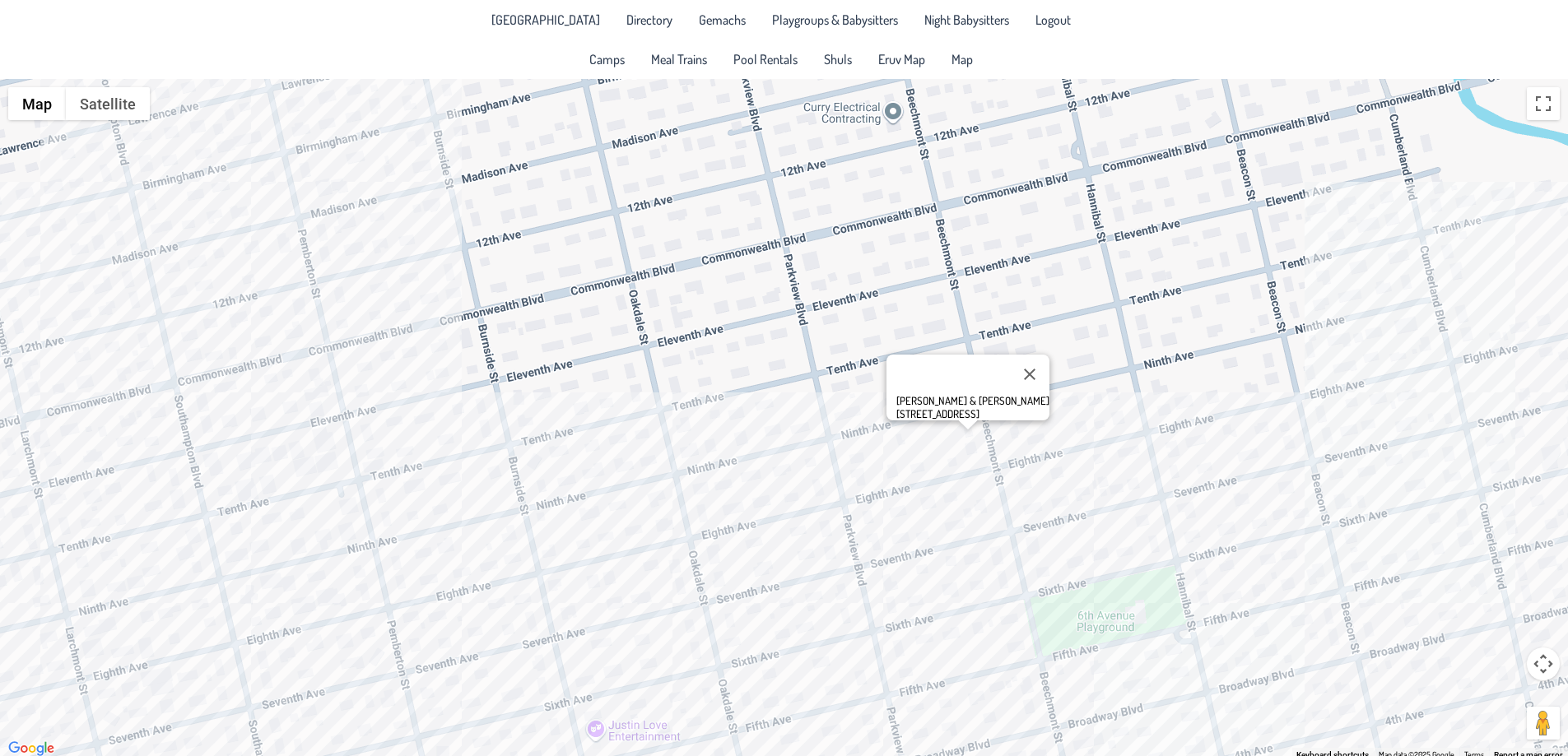
click at [1125, 406] on div "[PERSON_NAME] & [PERSON_NAME] [STREET_ADDRESS]" at bounding box center [784, 419] width 1568 height 680
click at [1114, 399] on div "[PERSON_NAME] & [PERSON_NAME] [STREET_ADDRESS]" at bounding box center [784, 419] width 1568 height 680
click at [897, 512] on div "Avi & [PERSON_NAME] [STREET_ADDRESS]" at bounding box center [784, 419] width 1568 height 680
click at [749, 544] on div "[PERSON_NAME] & [PERSON_NAME] [STREET_ADDRESS]" at bounding box center [784, 419] width 1568 height 680
click at [648, 566] on div "Shamshi & [PERSON_NAME] [STREET_ADDRESS]" at bounding box center [784, 419] width 1568 height 680
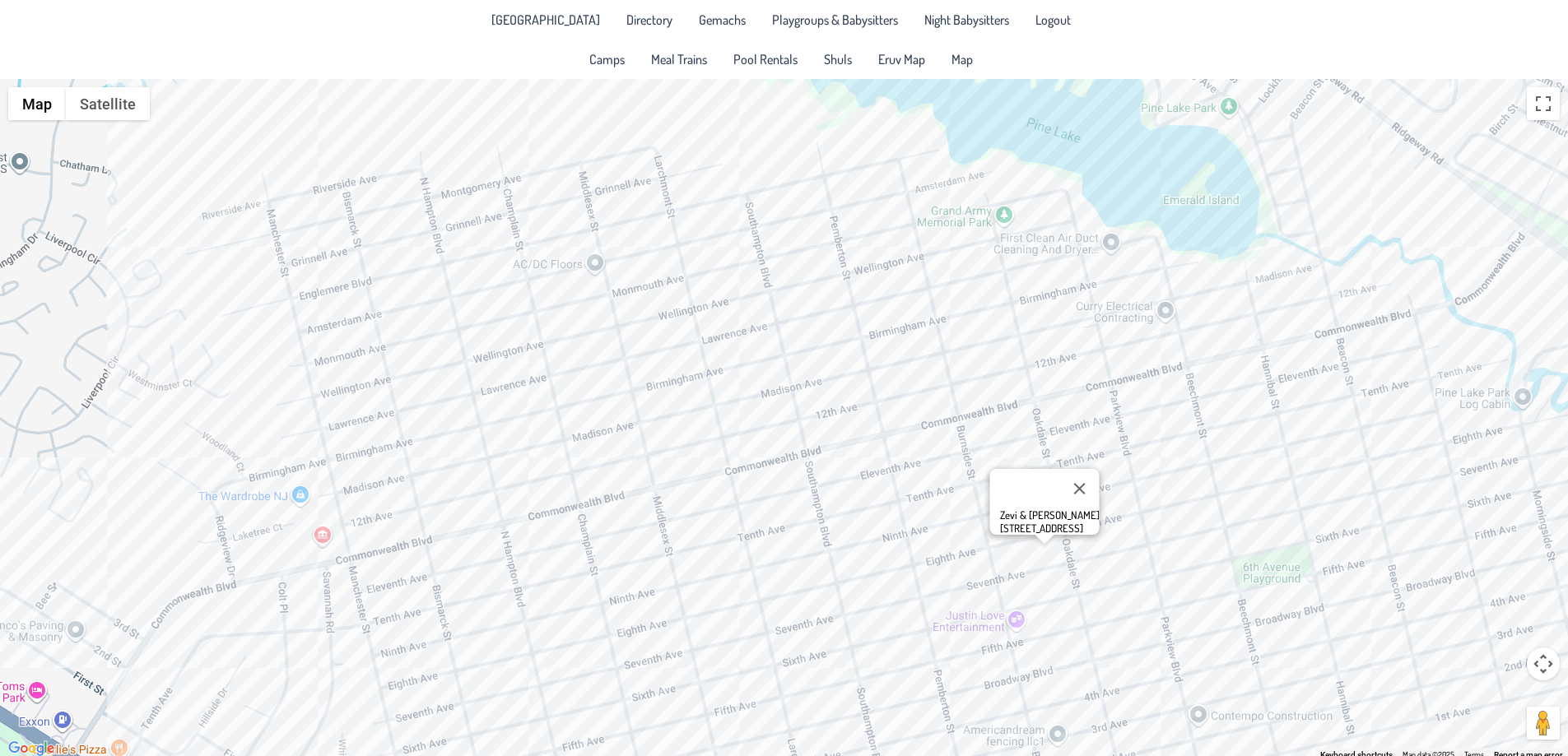
drag, startPoint x: 797, startPoint y: 570, endPoint x: 1085, endPoint y: 569, distance: 288.0
click at [1091, 573] on div "Zevi & [PERSON_NAME] [STREET_ADDRESS]" at bounding box center [784, 419] width 1568 height 680
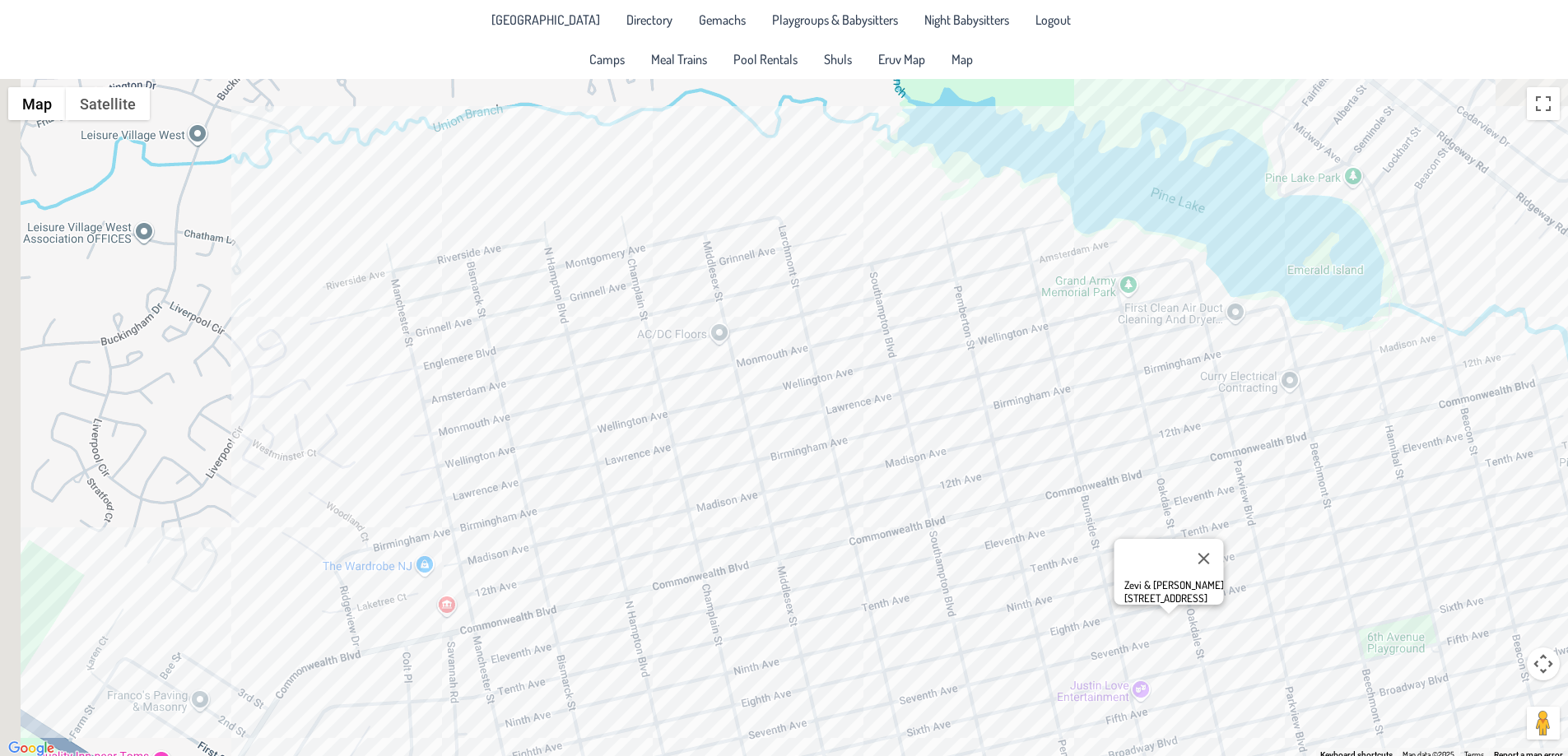
drag, startPoint x: 237, startPoint y: 277, endPoint x: 413, endPoint y: 380, distance: 203.9
click at [412, 378] on div "Zevi & [PERSON_NAME] [STREET_ADDRESS]" at bounding box center [784, 419] width 1568 height 680
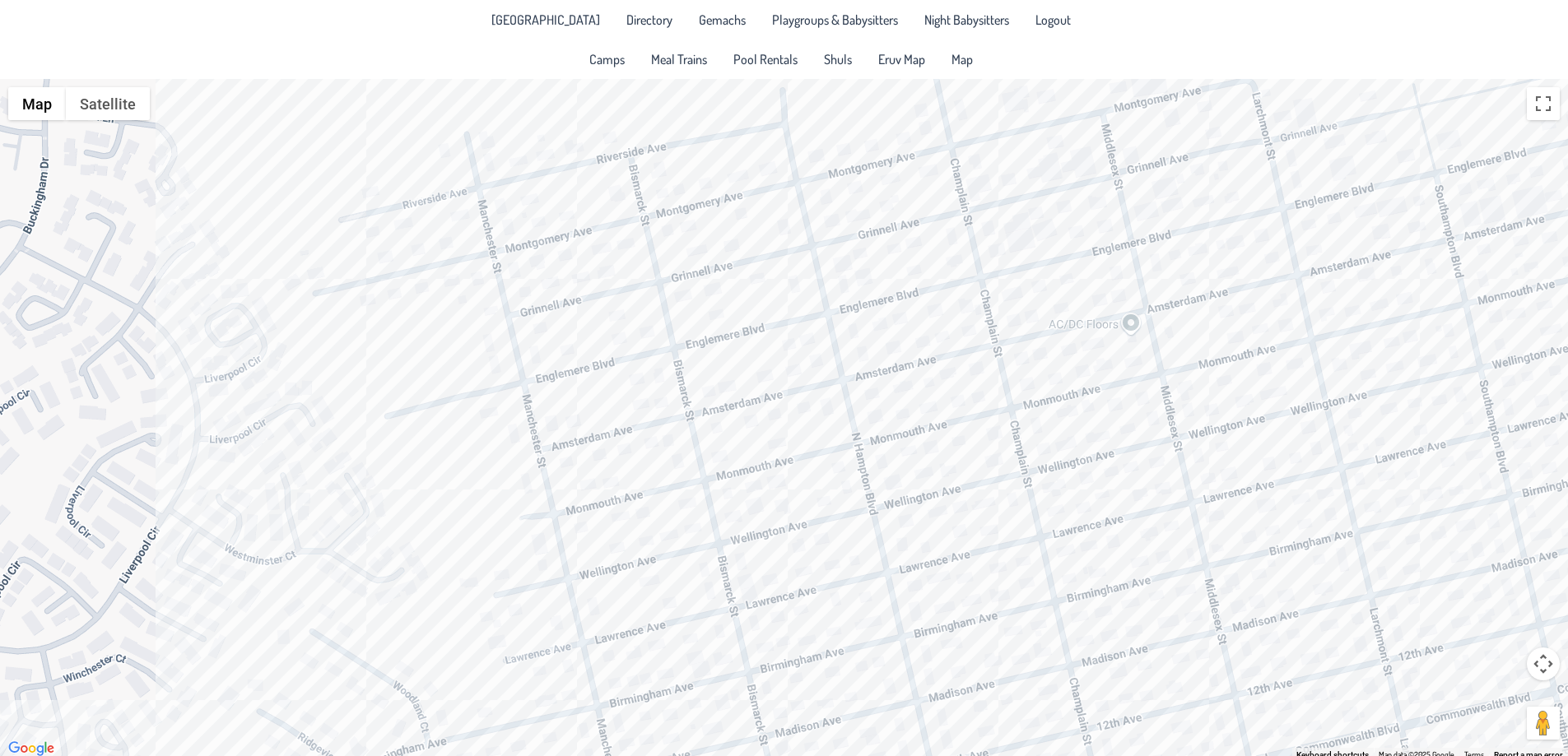
drag, startPoint x: 490, startPoint y: 315, endPoint x: 545, endPoint y: 626, distance: 315.8
click at [545, 626] on div "Zevi & [PERSON_NAME] [STREET_ADDRESS]" at bounding box center [784, 419] width 1568 height 680
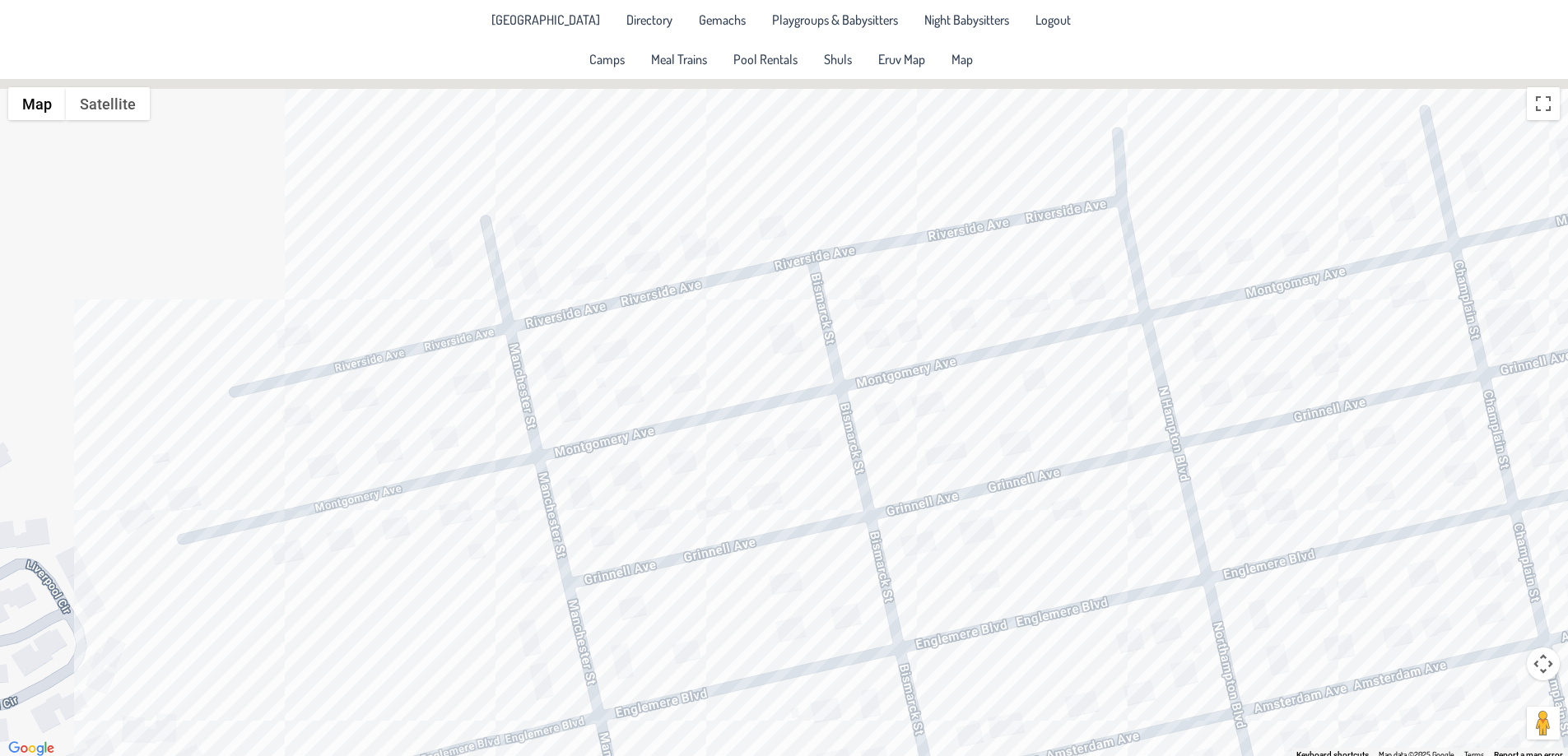
drag, startPoint x: 494, startPoint y: 257, endPoint x: 564, endPoint y: 403, distance: 161.9
click at [564, 424] on div "Zevi & [PERSON_NAME] [STREET_ADDRESS]" at bounding box center [784, 419] width 1568 height 680
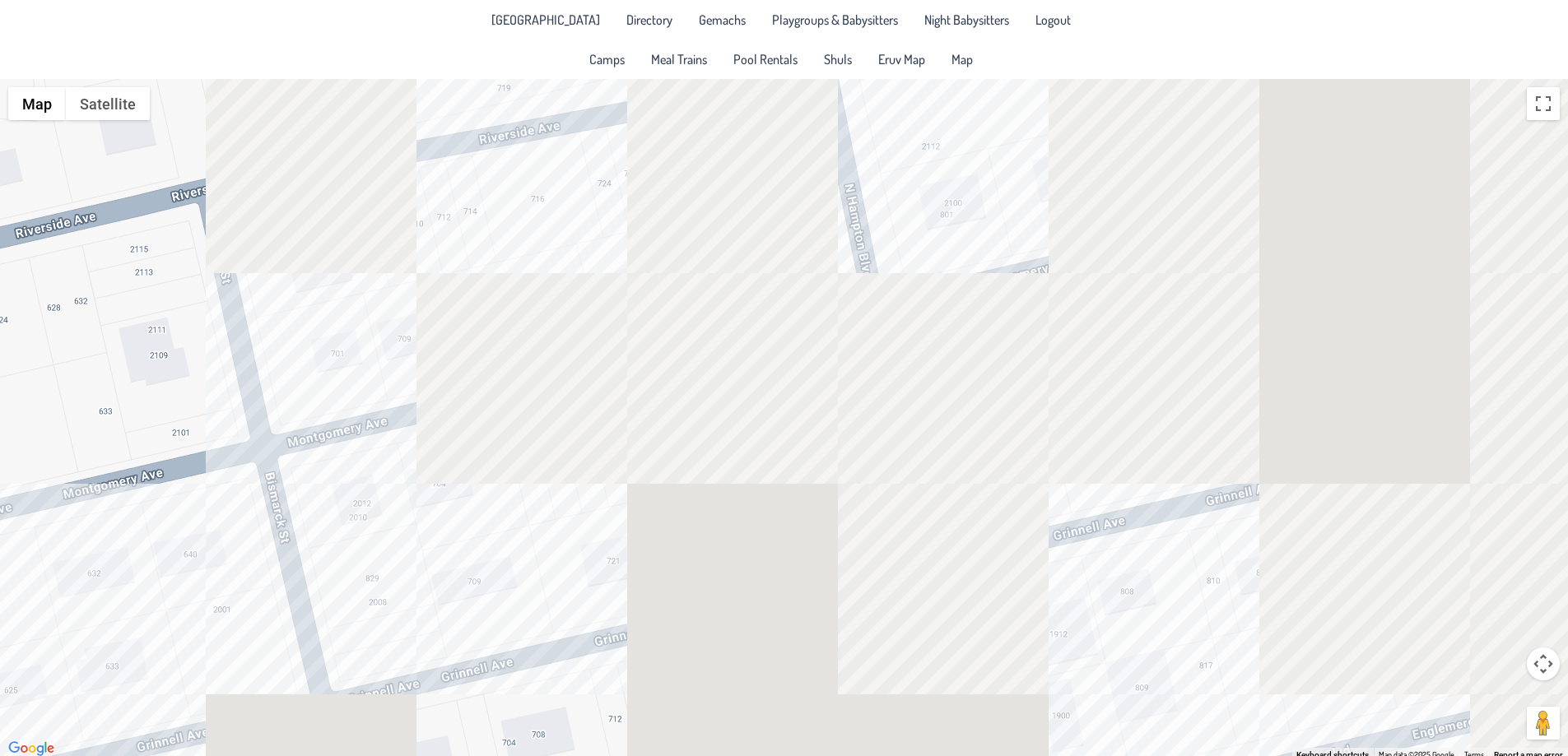
drag, startPoint x: 1062, startPoint y: 347, endPoint x: 201, endPoint y: 384, distance: 861.8
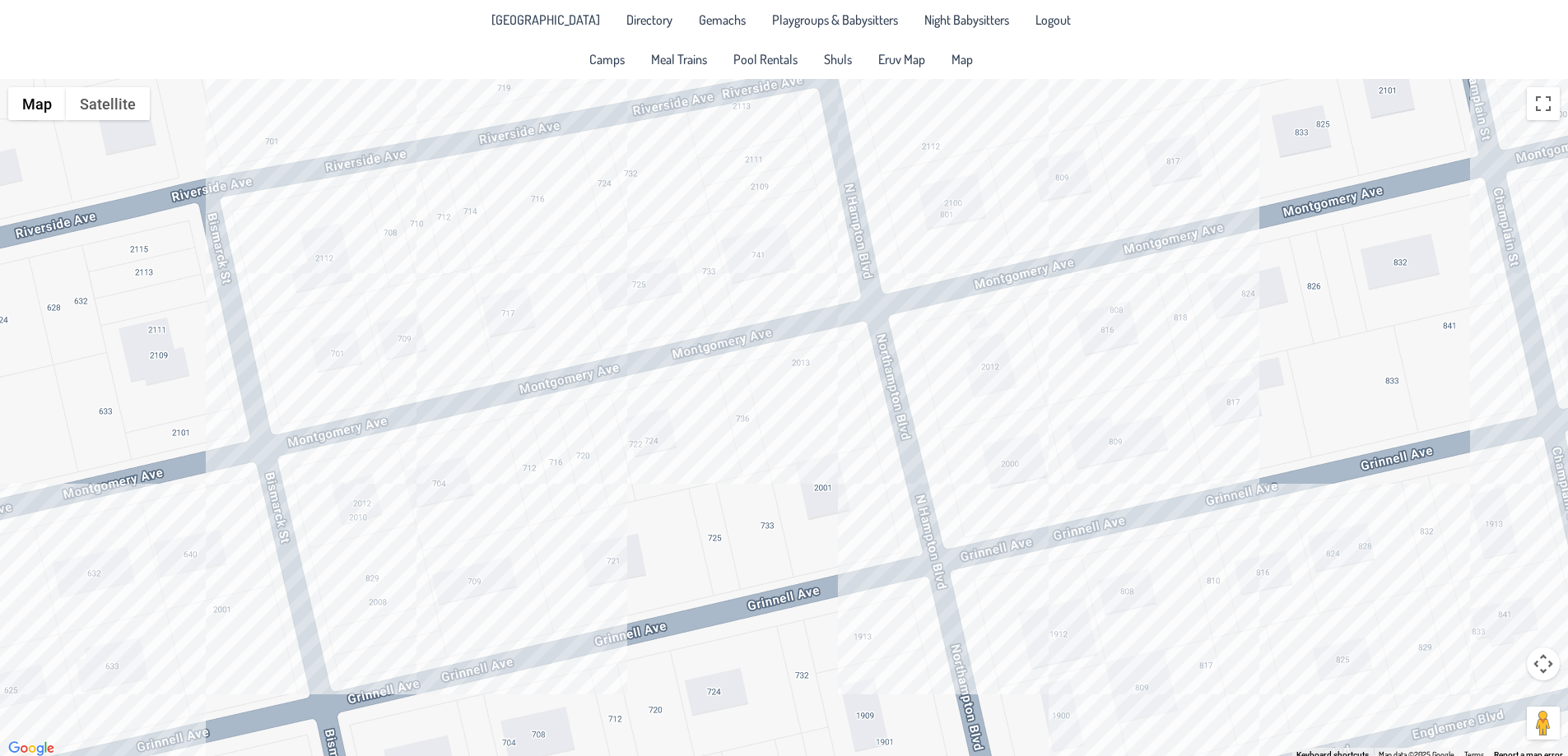
click at [119, 378] on div "Zevi & [PERSON_NAME] [STREET_ADDRESS]" at bounding box center [784, 419] width 1568 height 680
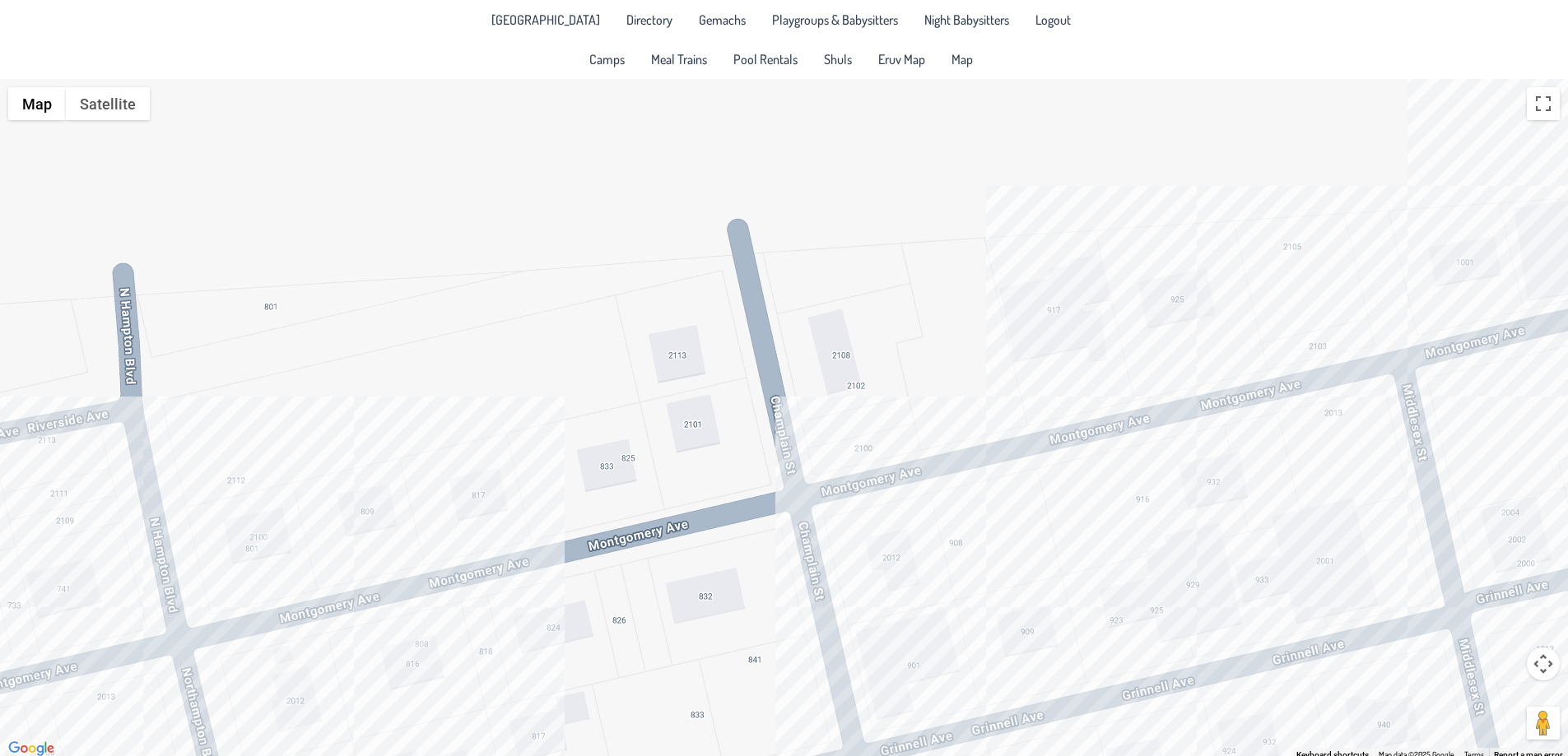
drag, startPoint x: 1169, startPoint y: 239, endPoint x: 510, endPoint y: 558, distance: 732.1
click at [510, 558] on div "Zevi & [PERSON_NAME] [STREET_ADDRESS]" at bounding box center [784, 419] width 1568 height 680
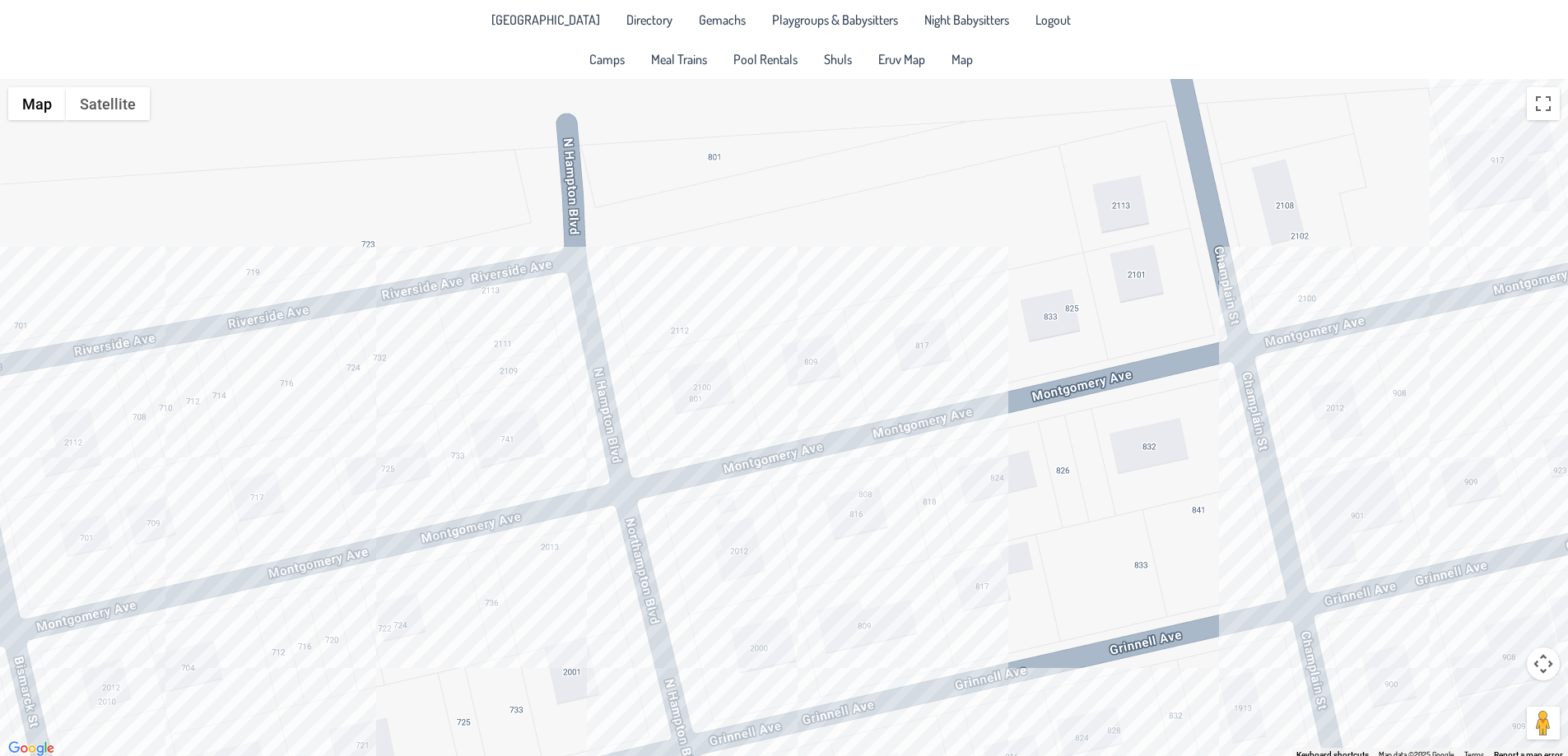
drag, startPoint x: 731, startPoint y: 557, endPoint x: 1183, endPoint y: 400, distance: 478.5
click at [1183, 400] on div "Zevi & [PERSON_NAME] [STREET_ADDRESS]" at bounding box center [784, 419] width 1568 height 680
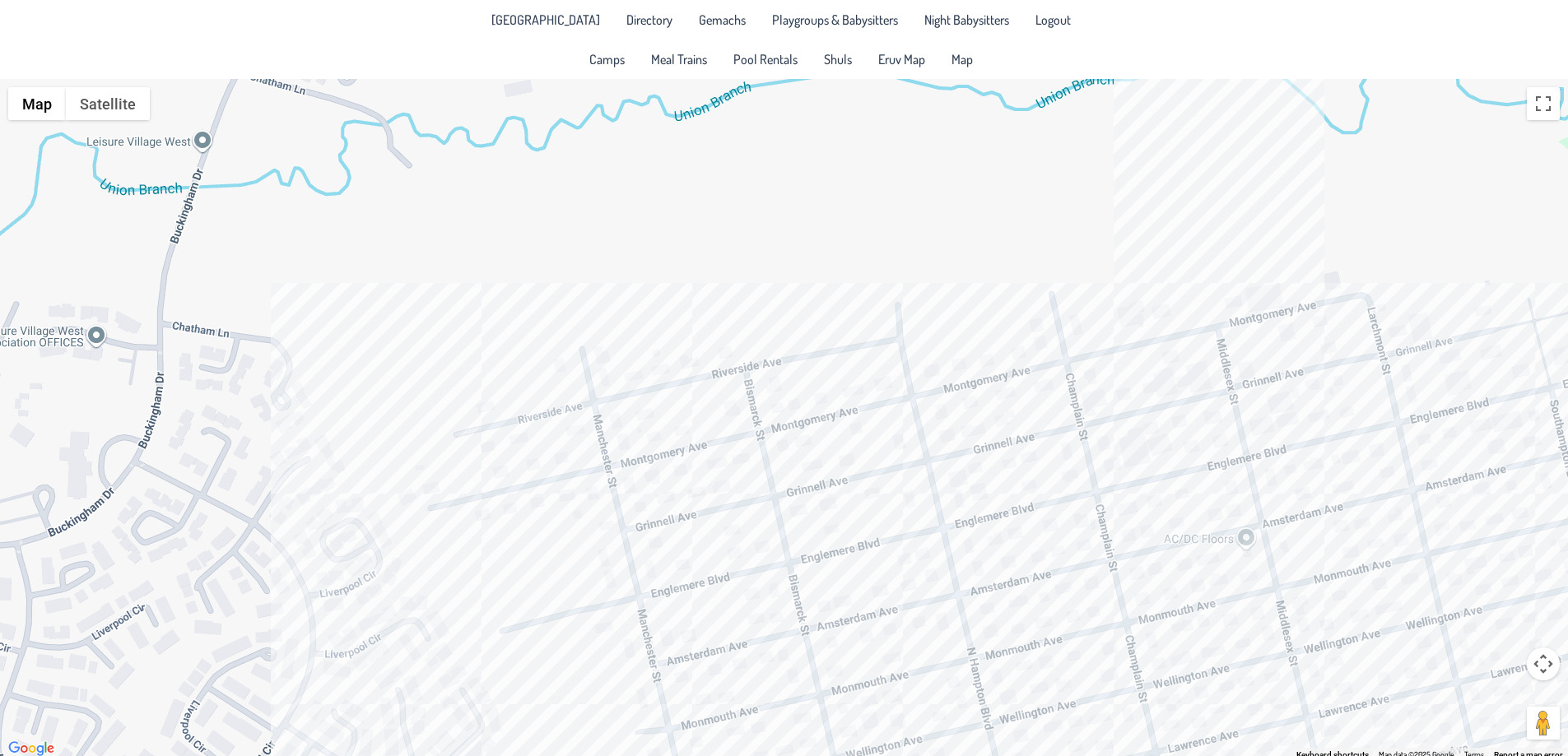
drag, startPoint x: 930, startPoint y: 652, endPoint x: 939, endPoint y: 396, distance: 256.2
click at [939, 396] on div "Zevi & [PERSON_NAME] [STREET_ADDRESS]" at bounding box center [784, 419] width 1568 height 680
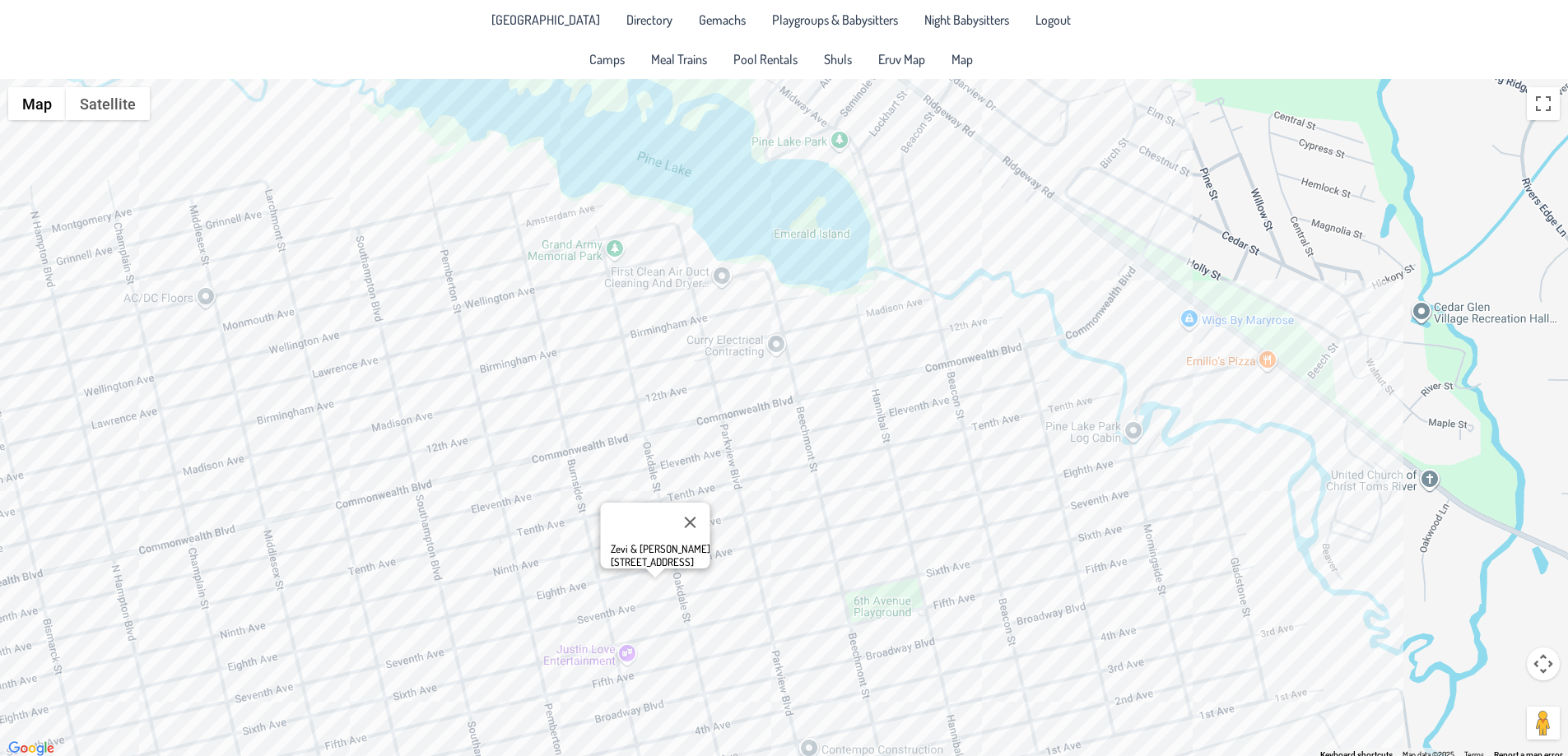
drag, startPoint x: 1211, startPoint y: 597, endPoint x: 281, endPoint y: 493, distance: 935.8
click at [281, 493] on div "Zevi & [PERSON_NAME] [STREET_ADDRESS]" at bounding box center [784, 419] width 1568 height 680
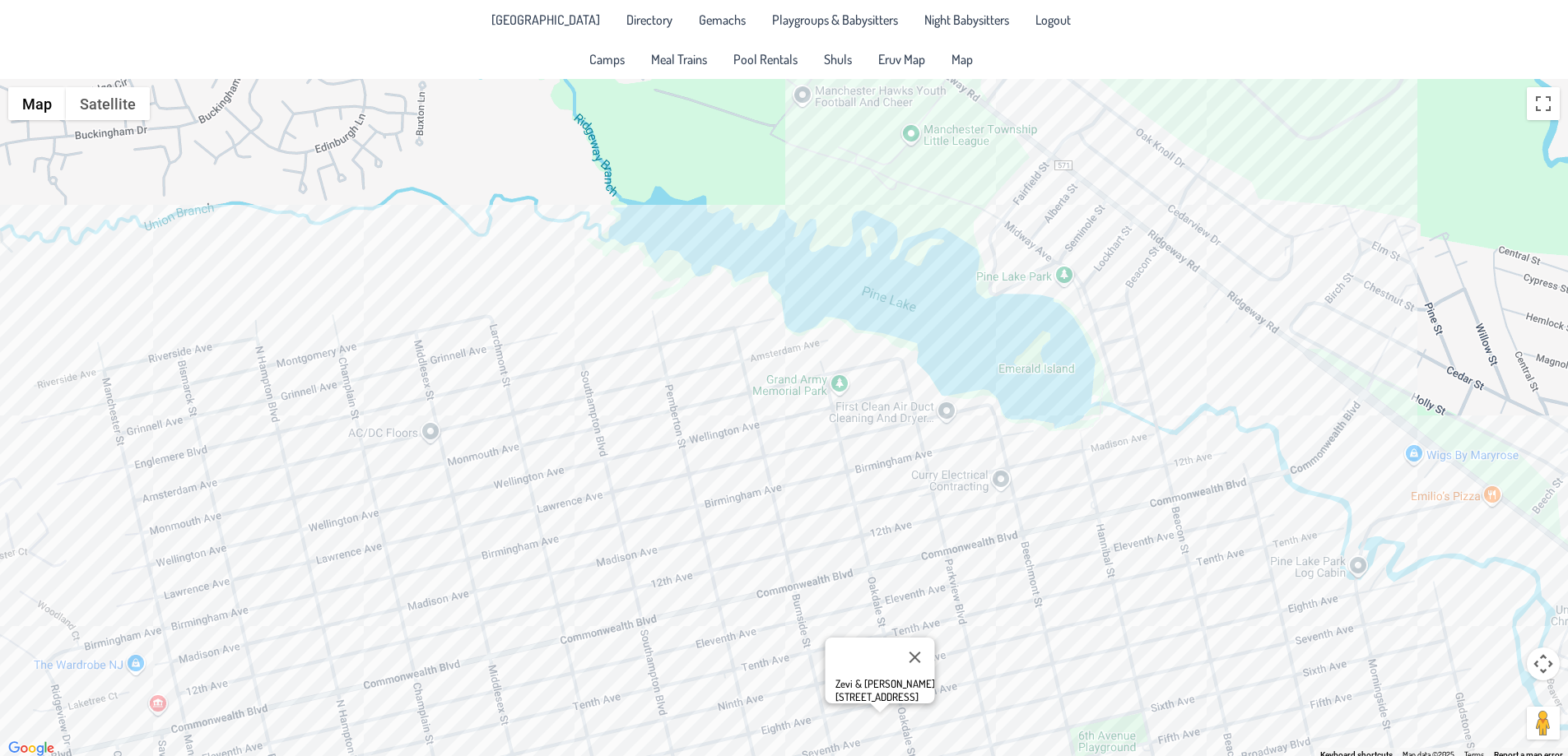
drag, startPoint x: 955, startPoint y: 400, endPoint x: 1189, endPoint y: 537, distance: 271.2
click at [1189, 537] on div "Zevi & [PERSON_NAME] [STREET_ADDRESS]" at bounding box center [784, 419] width 1568 height 680
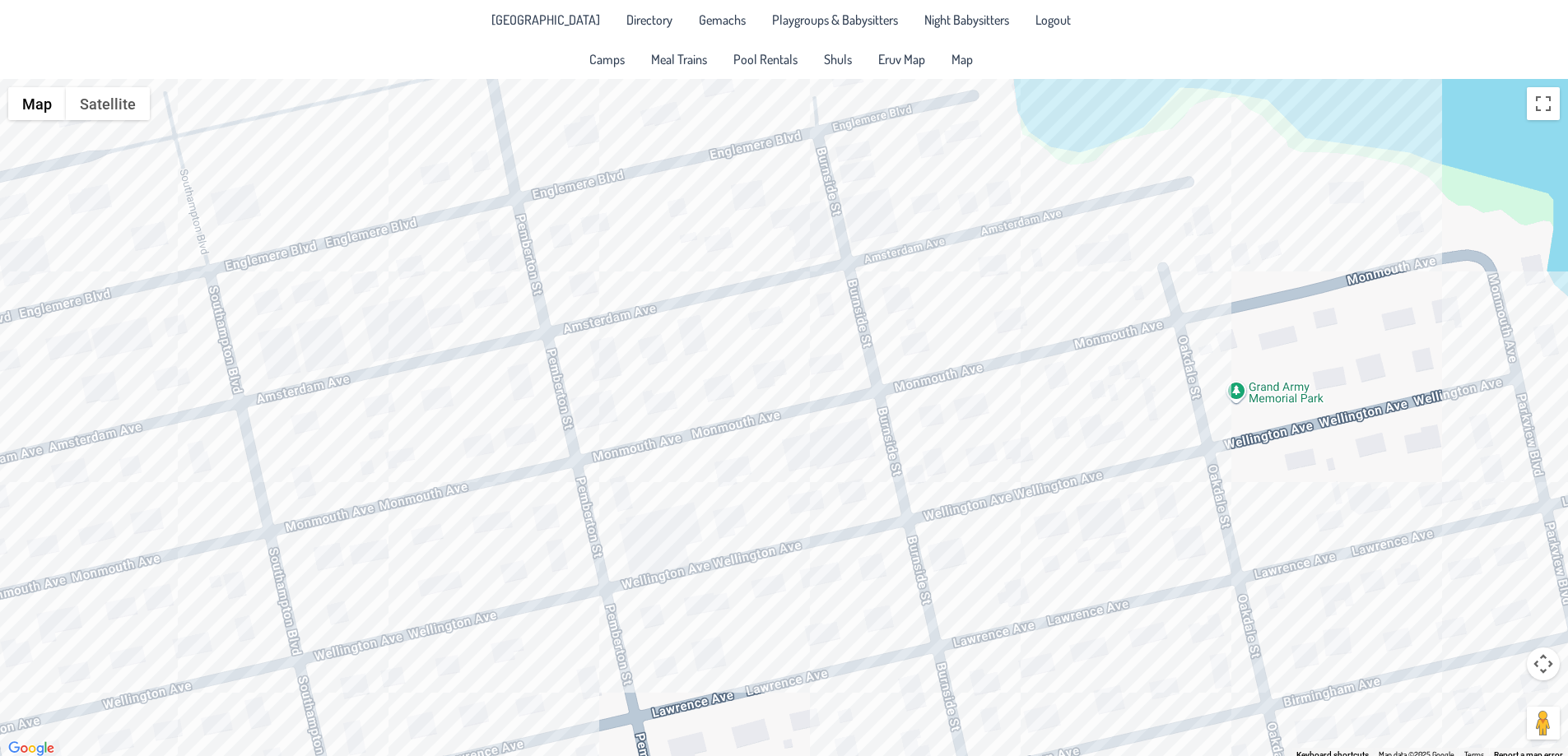
drag, startPoint x: 691, startPoint y: 422, endPoint x: 874, endPoint y: 500, distance: 198.9
click at [874, 500] on div "Zevi & [PERSON_NAME] [STREET_ADDRESS]" at bounding box center [784, 419] width 1568 height 680
